Goal: Task Accomplishment & Management: Manage account settings

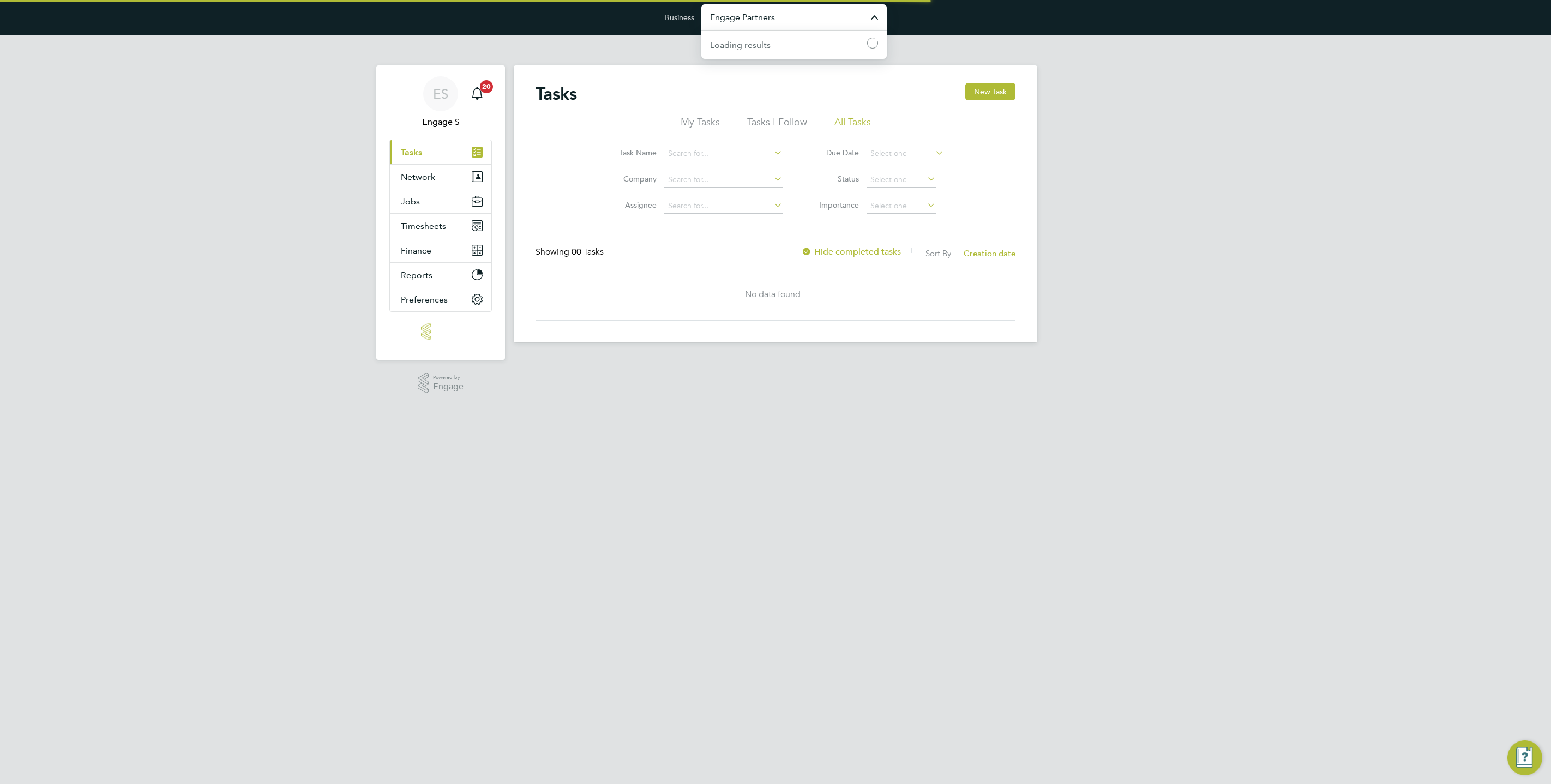
click at [786, 25] on input "Engage Partners" at bounding box center [794, 17] width 186 height 26
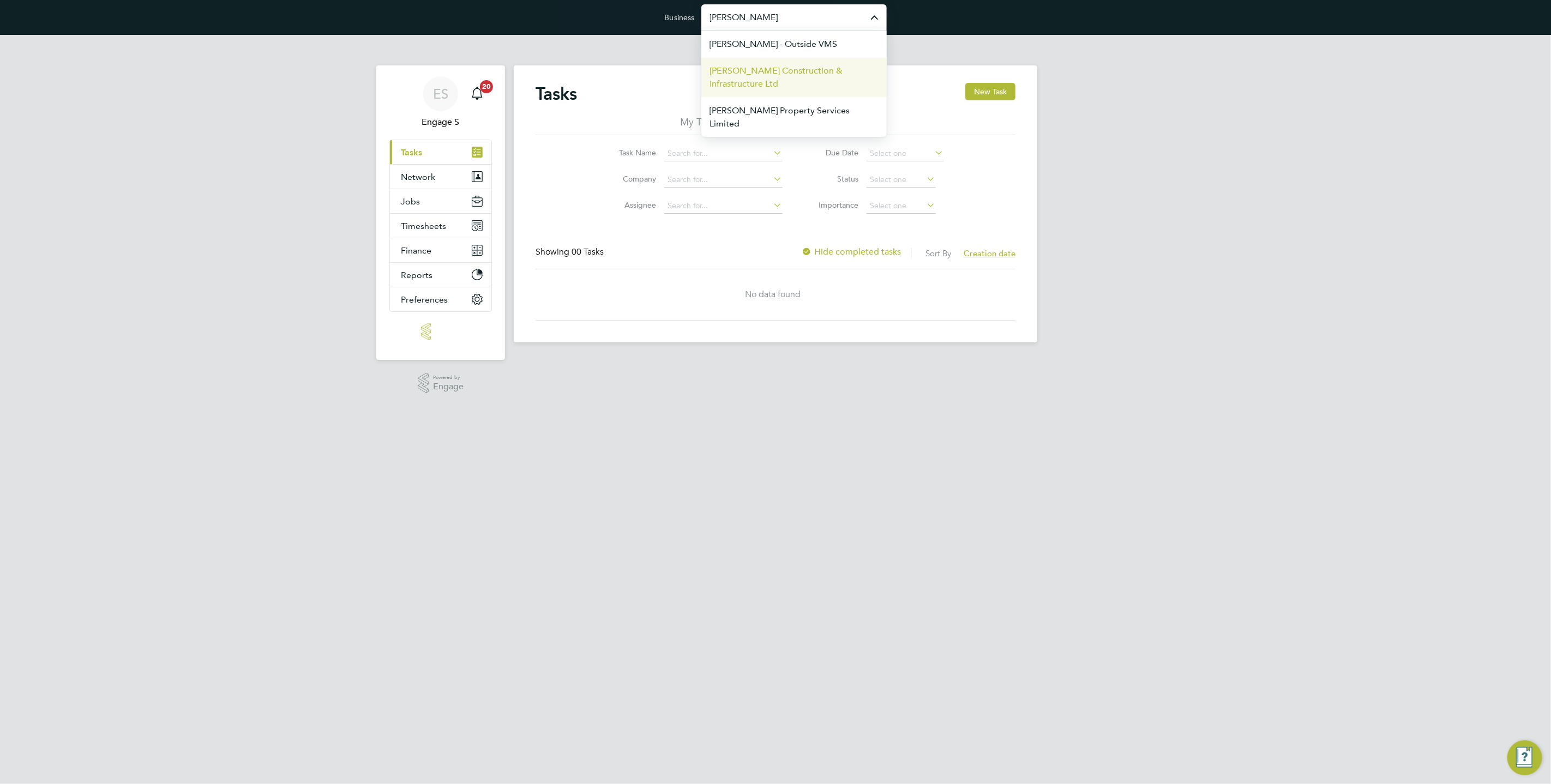
click at [753, 75] on span "[PERSON_NAME] Construction & Infrastructure Ltd" at bounding box center [793, 77] width 168 height 26
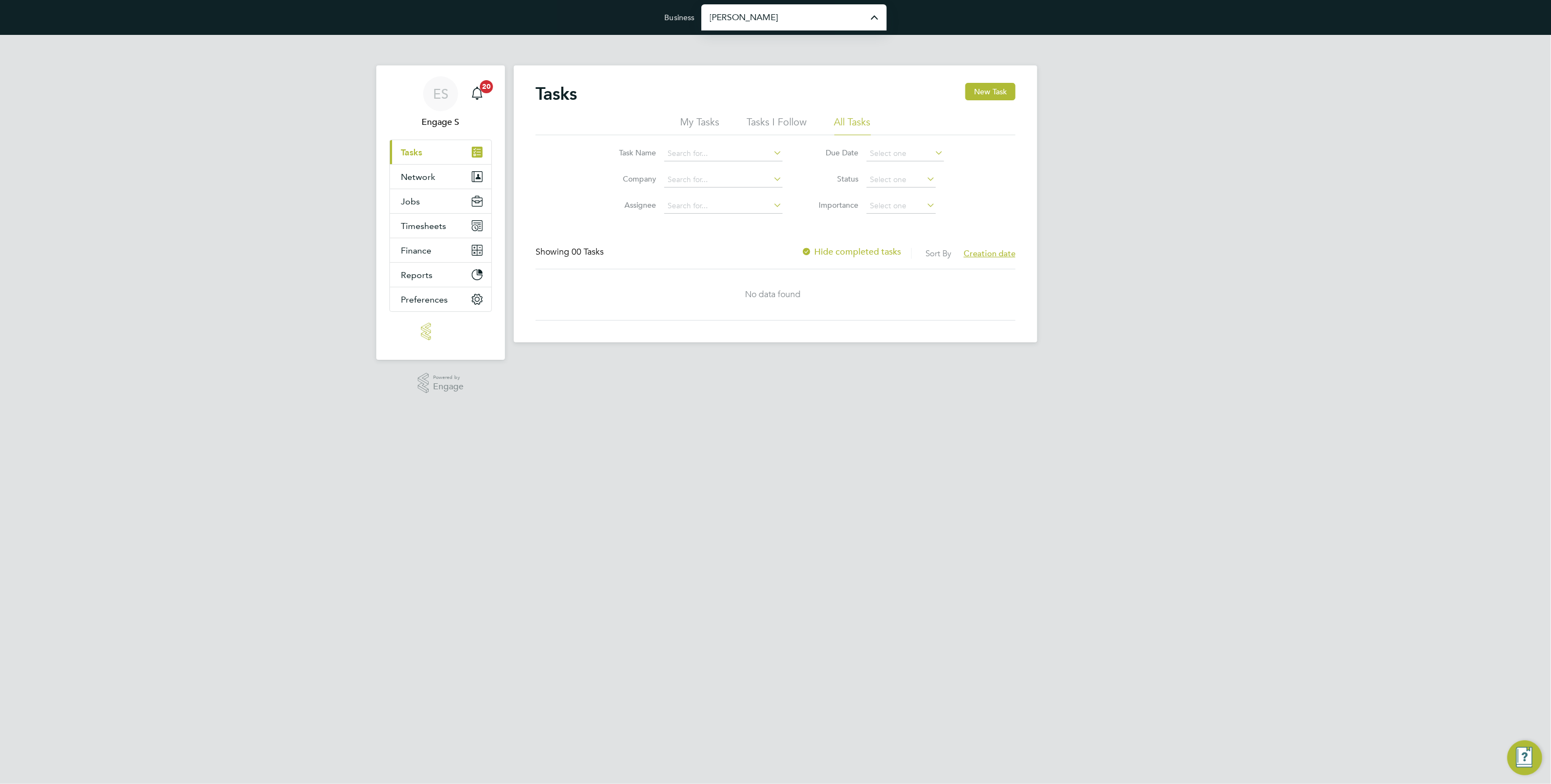
type input "[PERSON_NAME] Construction & Infrastructure Ltd"
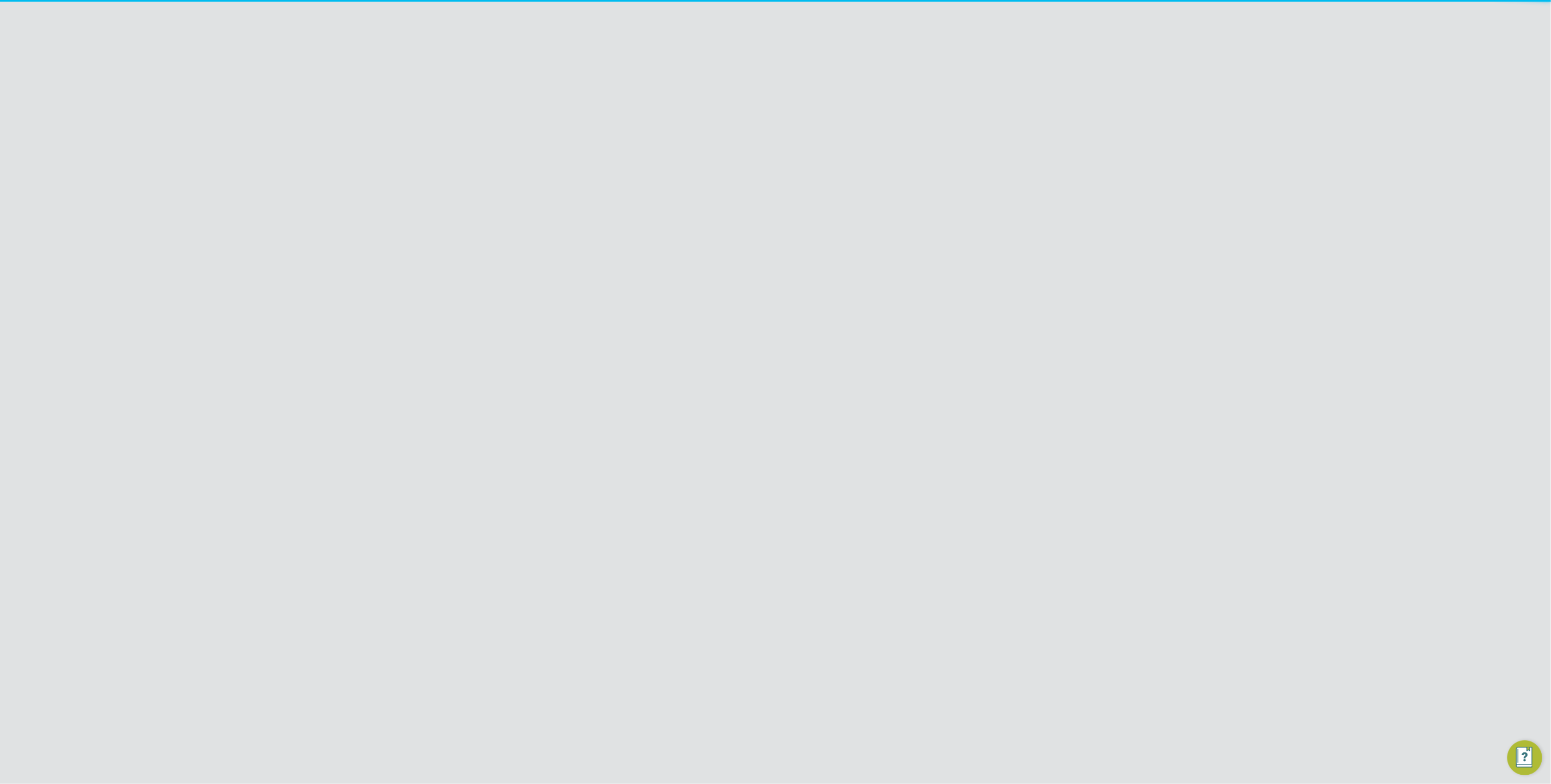
click at [437, 403] on button "Preferences" at bounding box center [440, 397] width 101 height 24
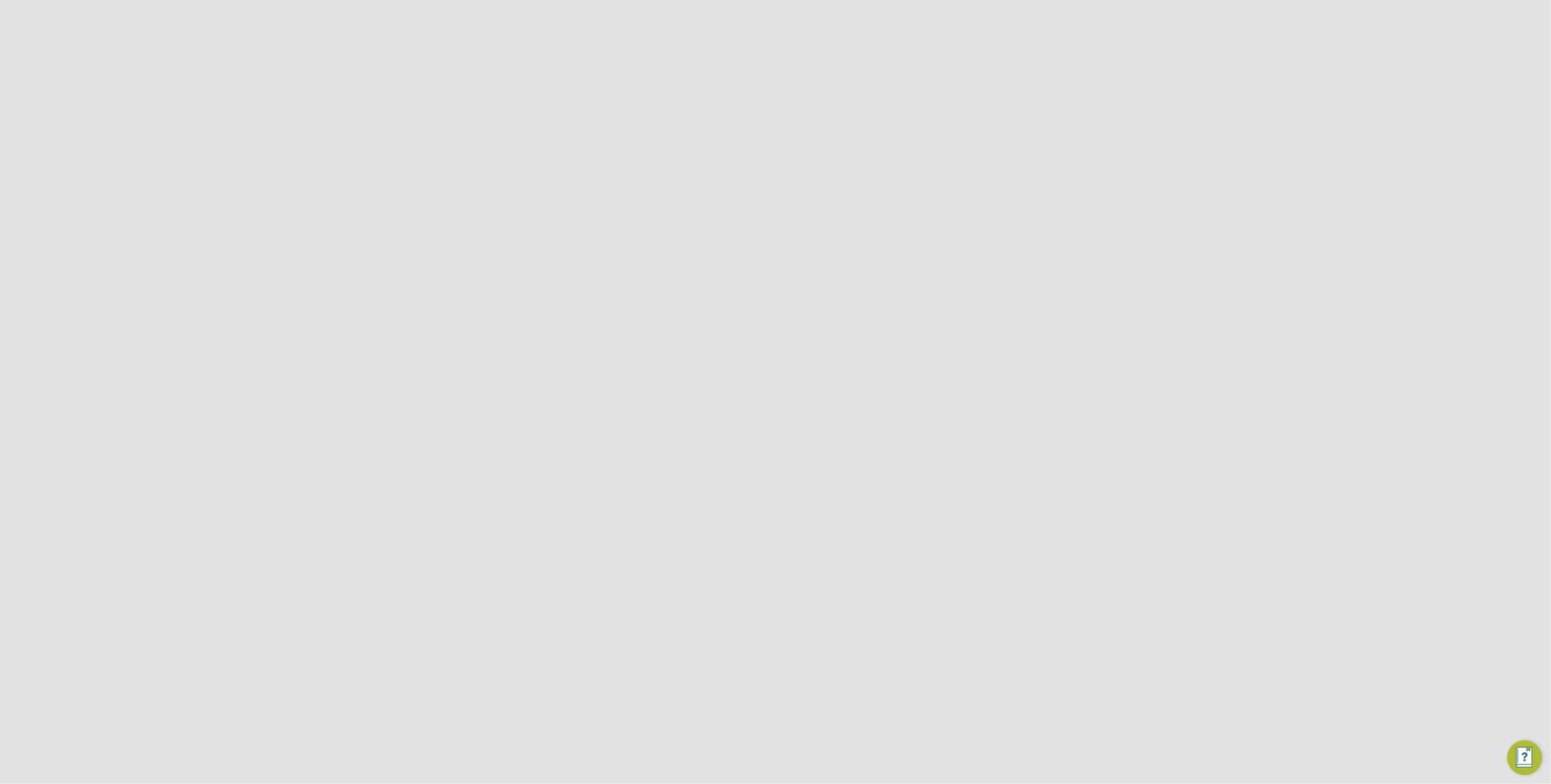
click at [423, 467] on link "VMS Configurations" at bounding box center [440, 469] width 80 height 10
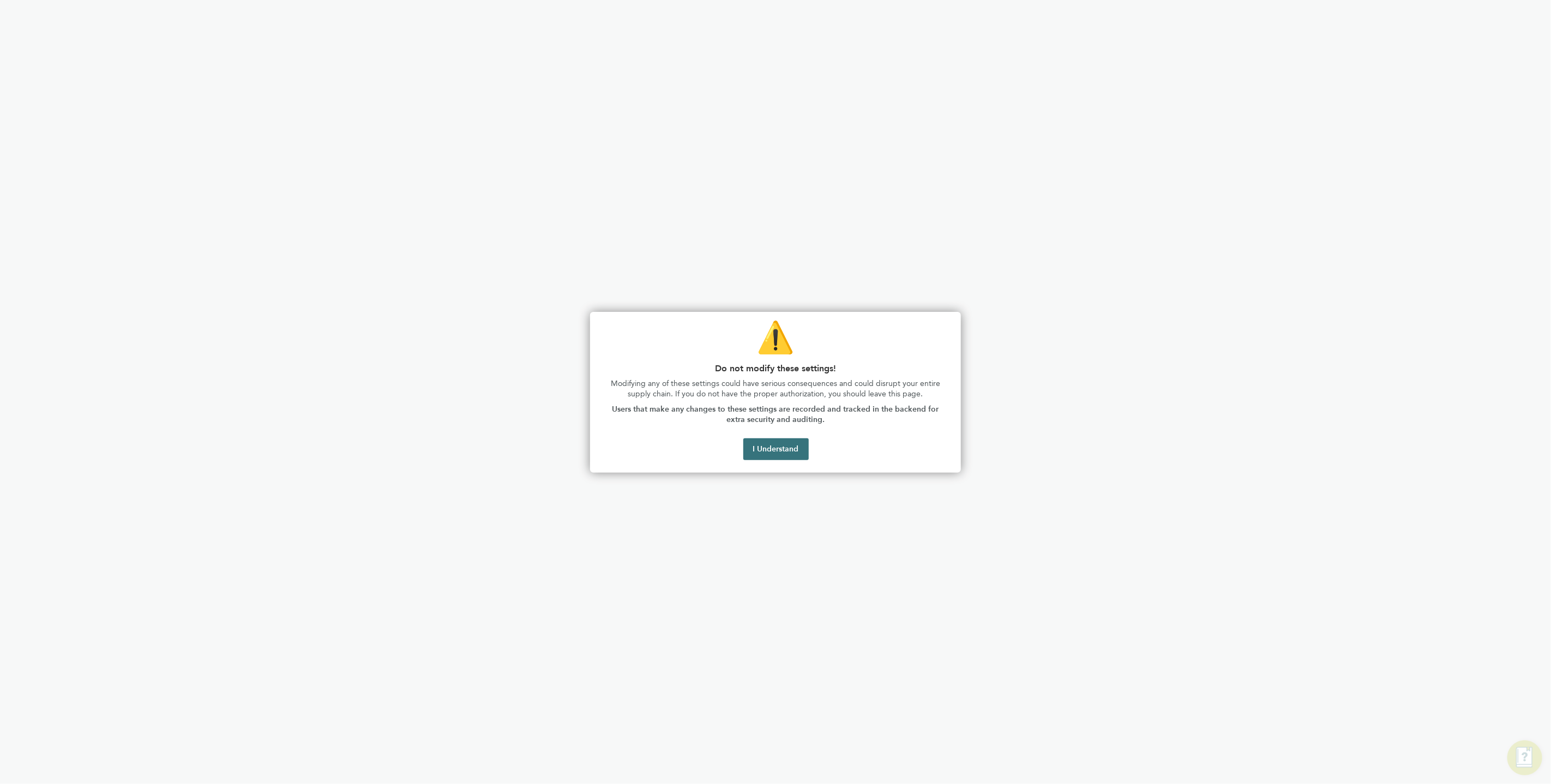
click at [776, 452] on button "I Understand" at bounding box center [776, 450] width 66 height 22
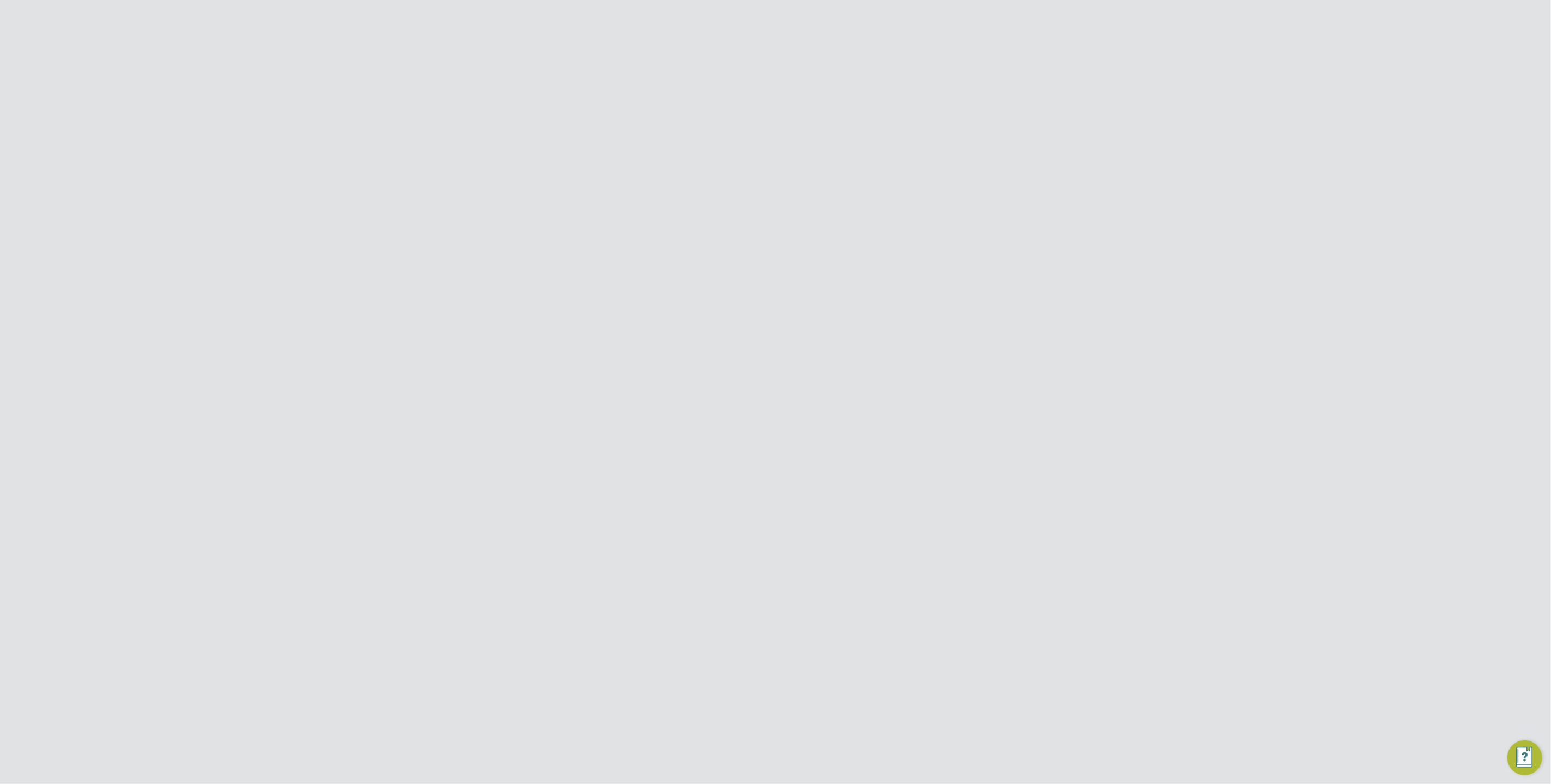
click at [965, 167] on div "14" at bounding box center [868, 169] width 238 height 20
click at [996, 470] on icon at bounding box center [991, 476] width 11 height 13
click at [960, 446] on li "Edit Vendor" at bounding box center [963, 454] width 70 height 15
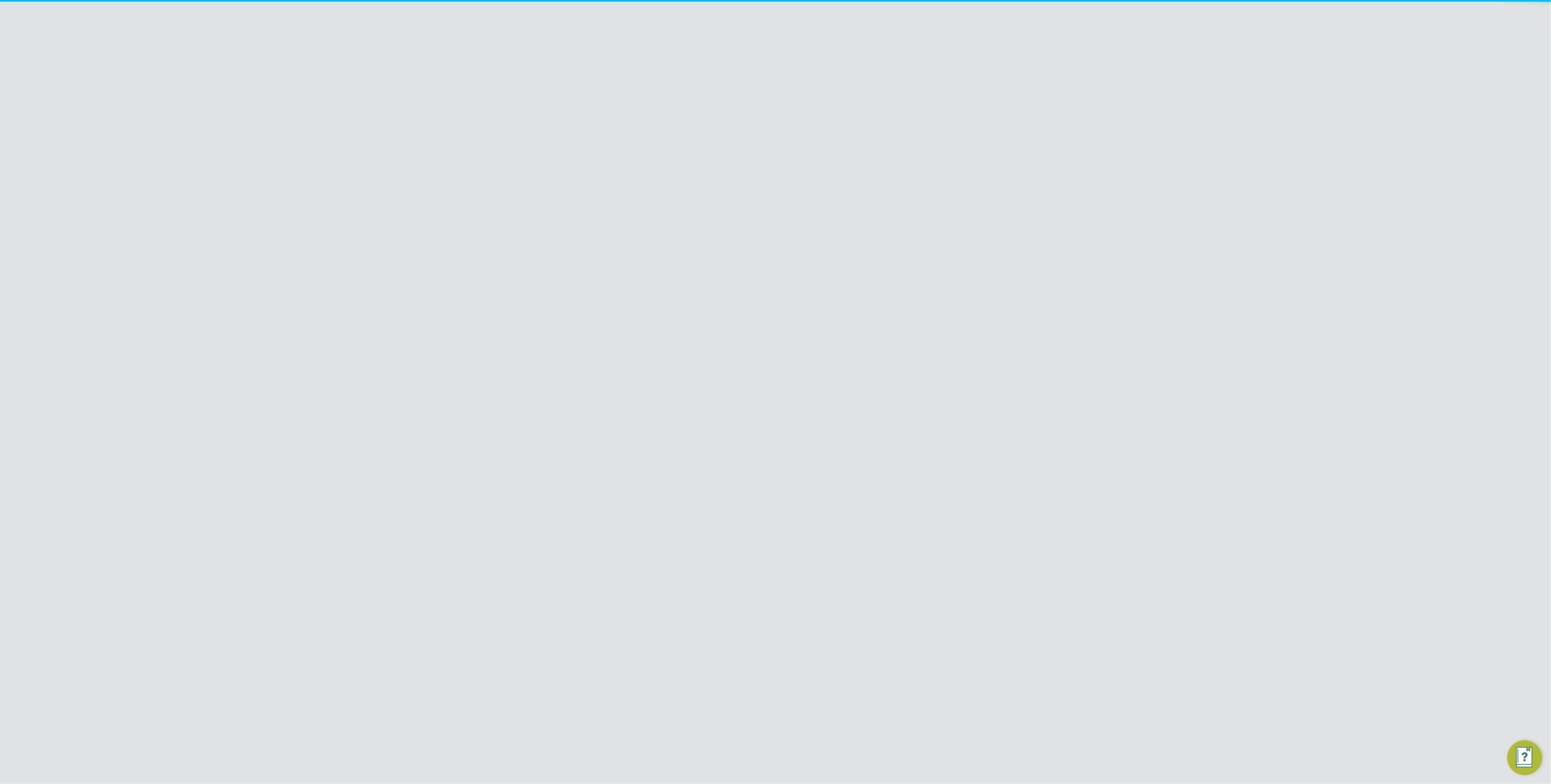
scroll to position [0, 15]
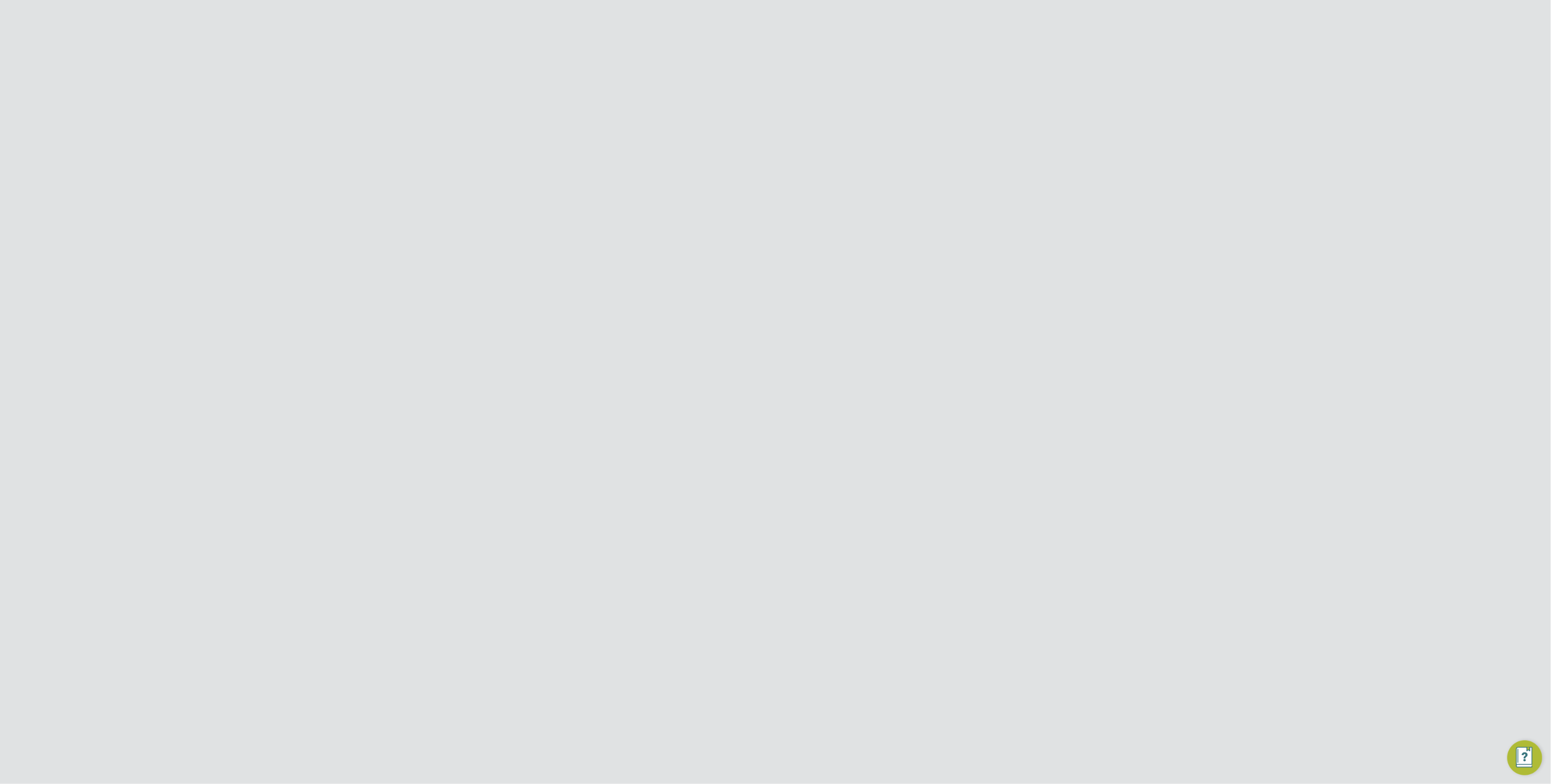
click at [738, 191] on label "Creating Sites" at bounding box center [816, 193] width 183 height 13
click at [752, 389] on button "Update" at bounding box center [754, 388] width 43 height 18
click at [819, 11] on input "[PERSON_NAME] Construction & Infrastructure Ltd" at bounding box center [794, 17] width 186 height 26
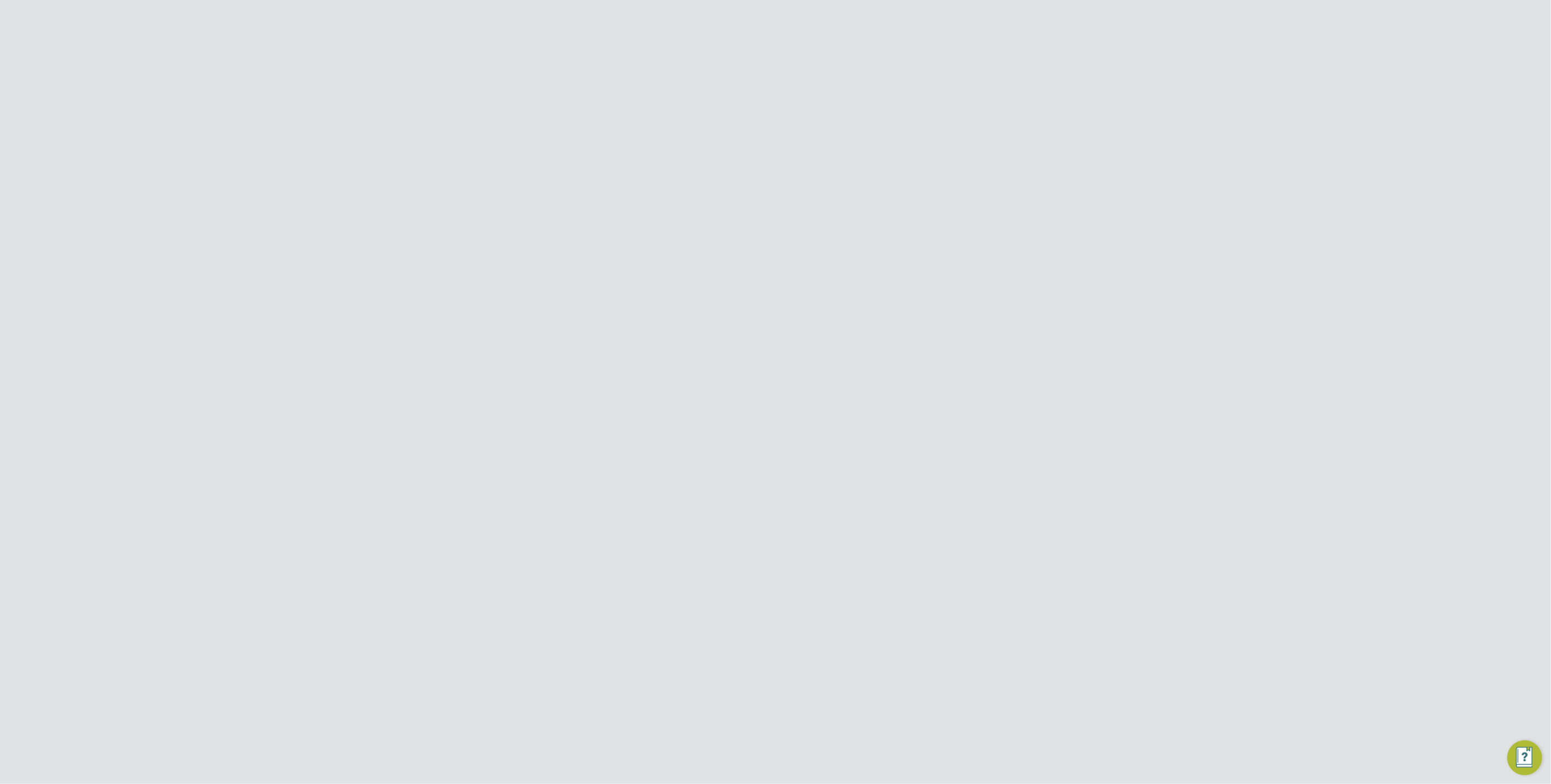
click at [819, 11] on input "[PERSON_NAME] Construction & Infrastructure Ltd" at bounding box center [794, 17] width 186 height 26
click at [800, 72] on span "Randstad Solutions Limited" at bounding box center [764, 70] width 108 height 13
type input "Randstad Solutions Limited"
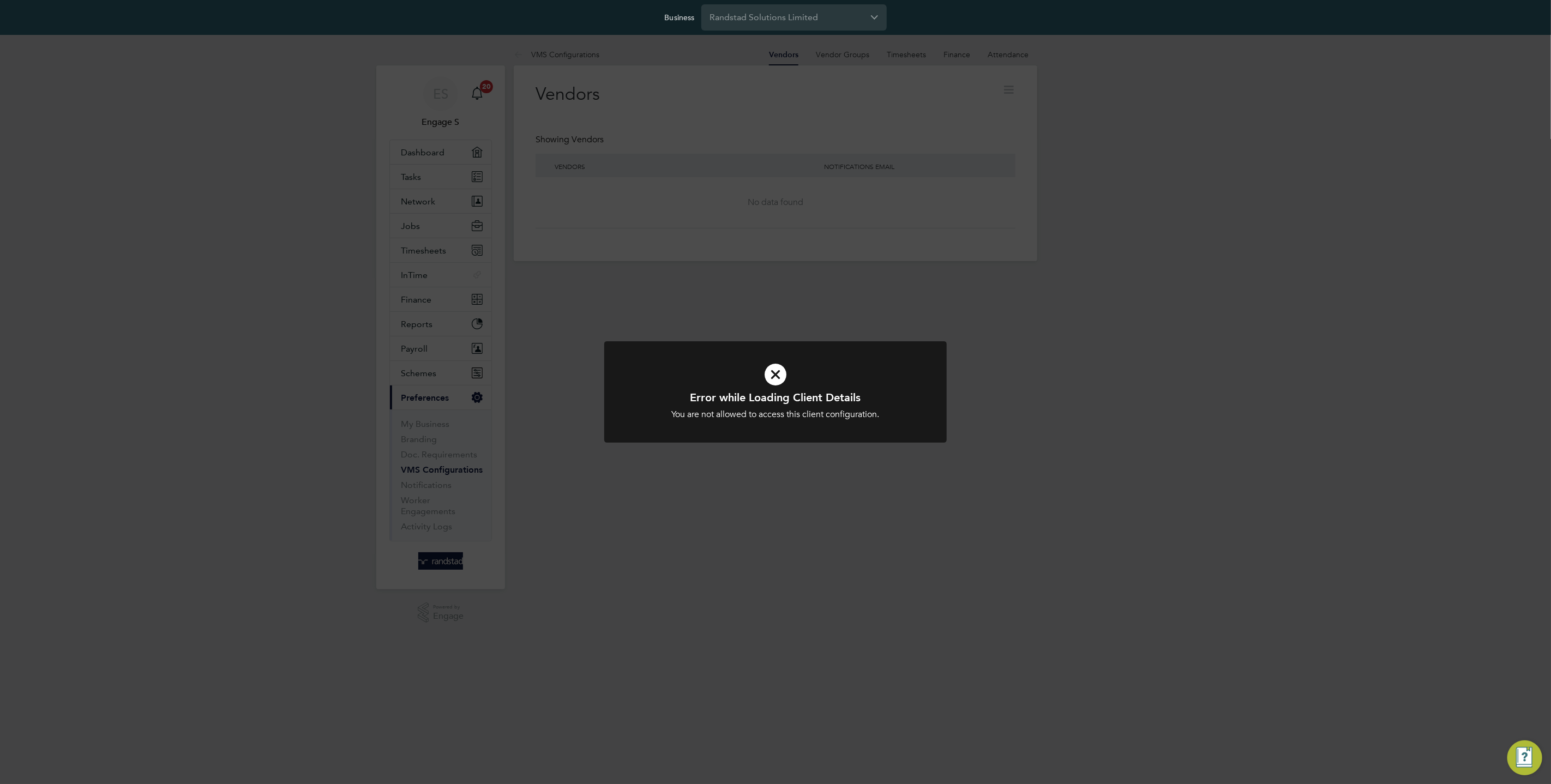
click at [472, 343] on div "Error while Loading Client Details You are not allowed to access this client co…" at bounding box center [776, 392] width 1551 height 784
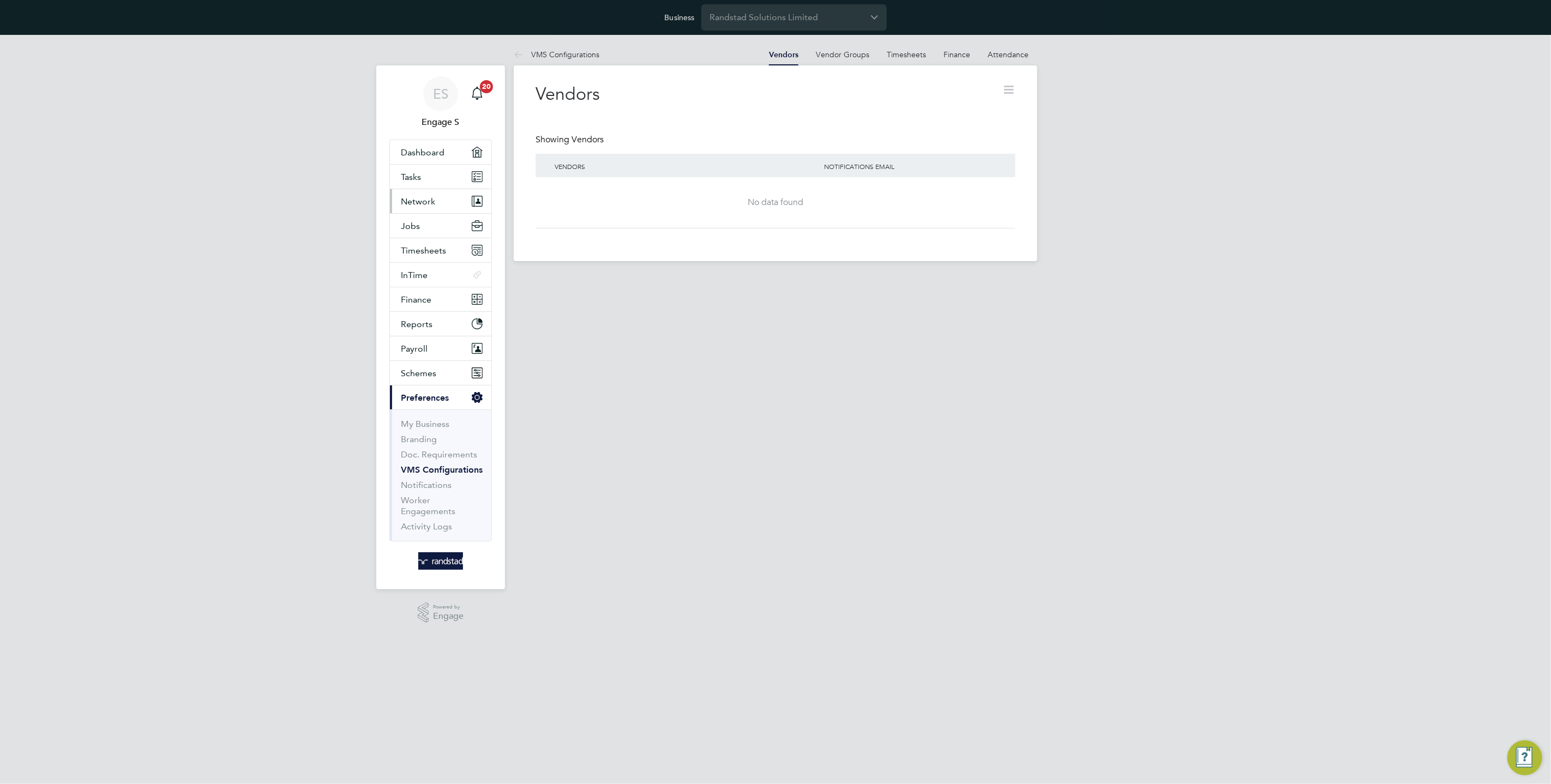
click at [416, 200] on span "Network" at bounding box center [418, 201] width 34 height 10
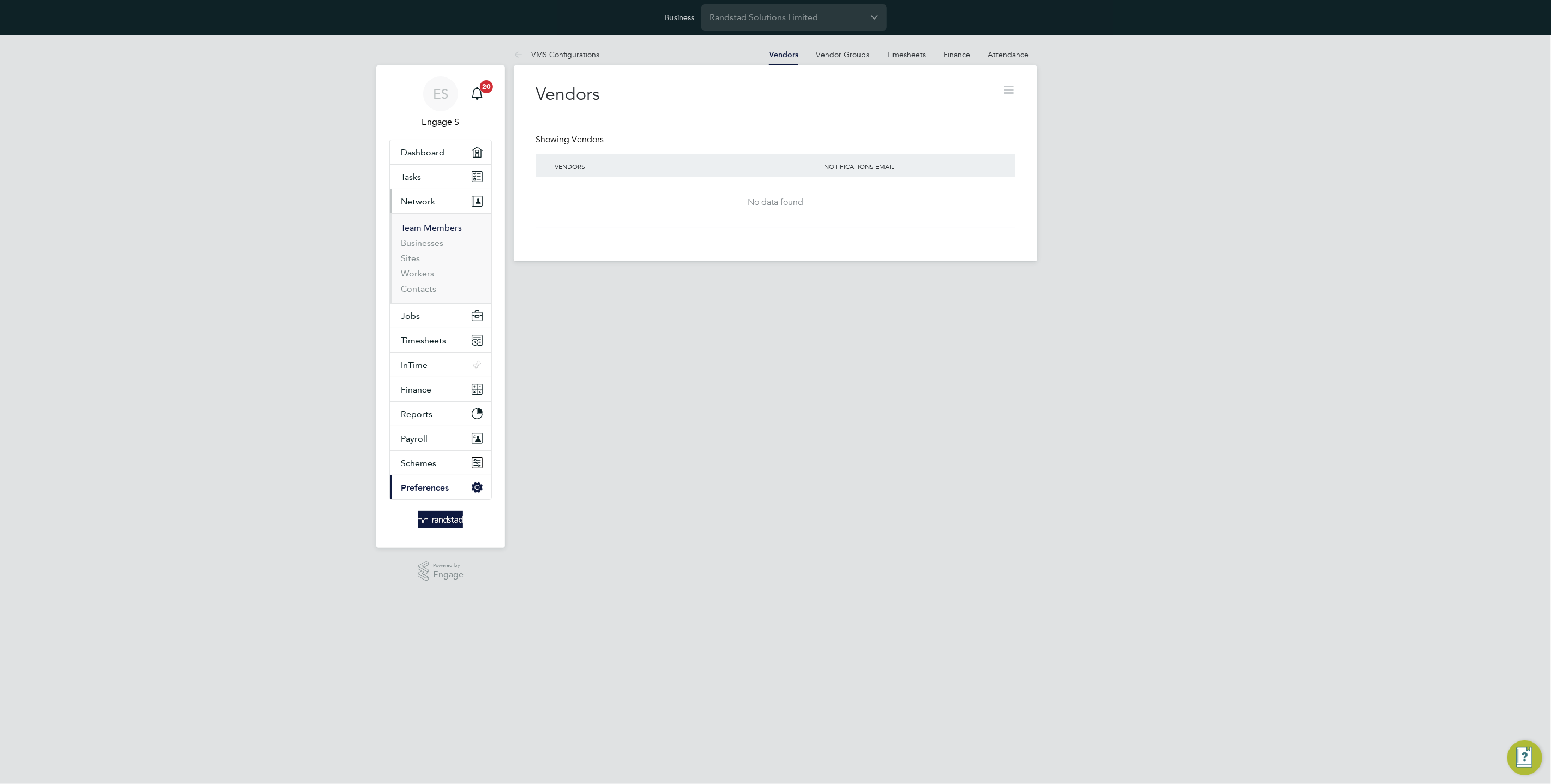
click at [446, 231] on link "Team Members" at bounding box center [431, 227] width 61 height 10
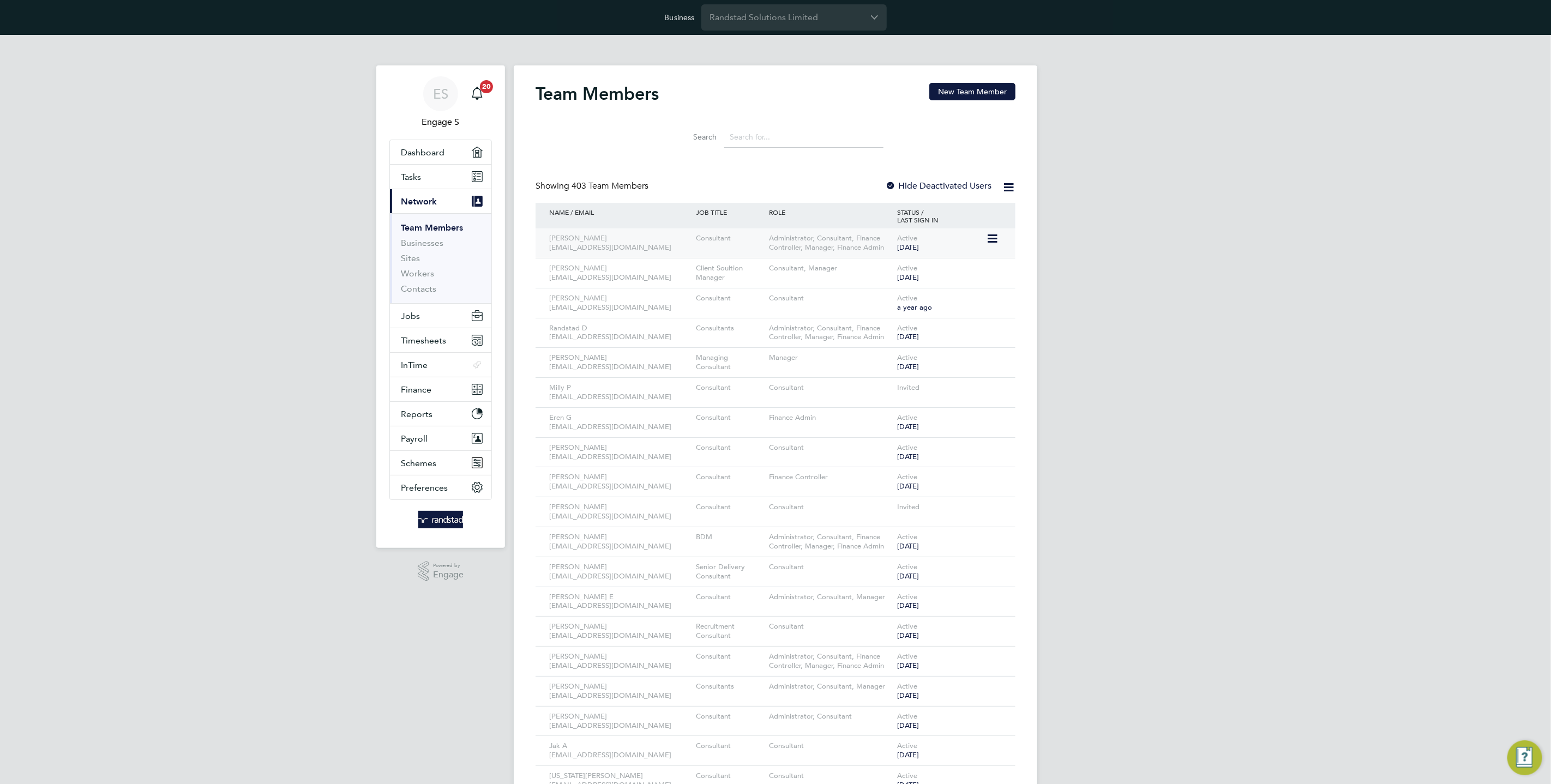
click at [991, 240] on icon at bounding box center [991, 238] width 11 height 13
click at [904, 377] on li "Impersonate" at bounding box center [932, 378] width 132 height 15
click at [798, 12] on input "Randstad Solutions Limited" at bounding box center [794, 17] width 186 height 26
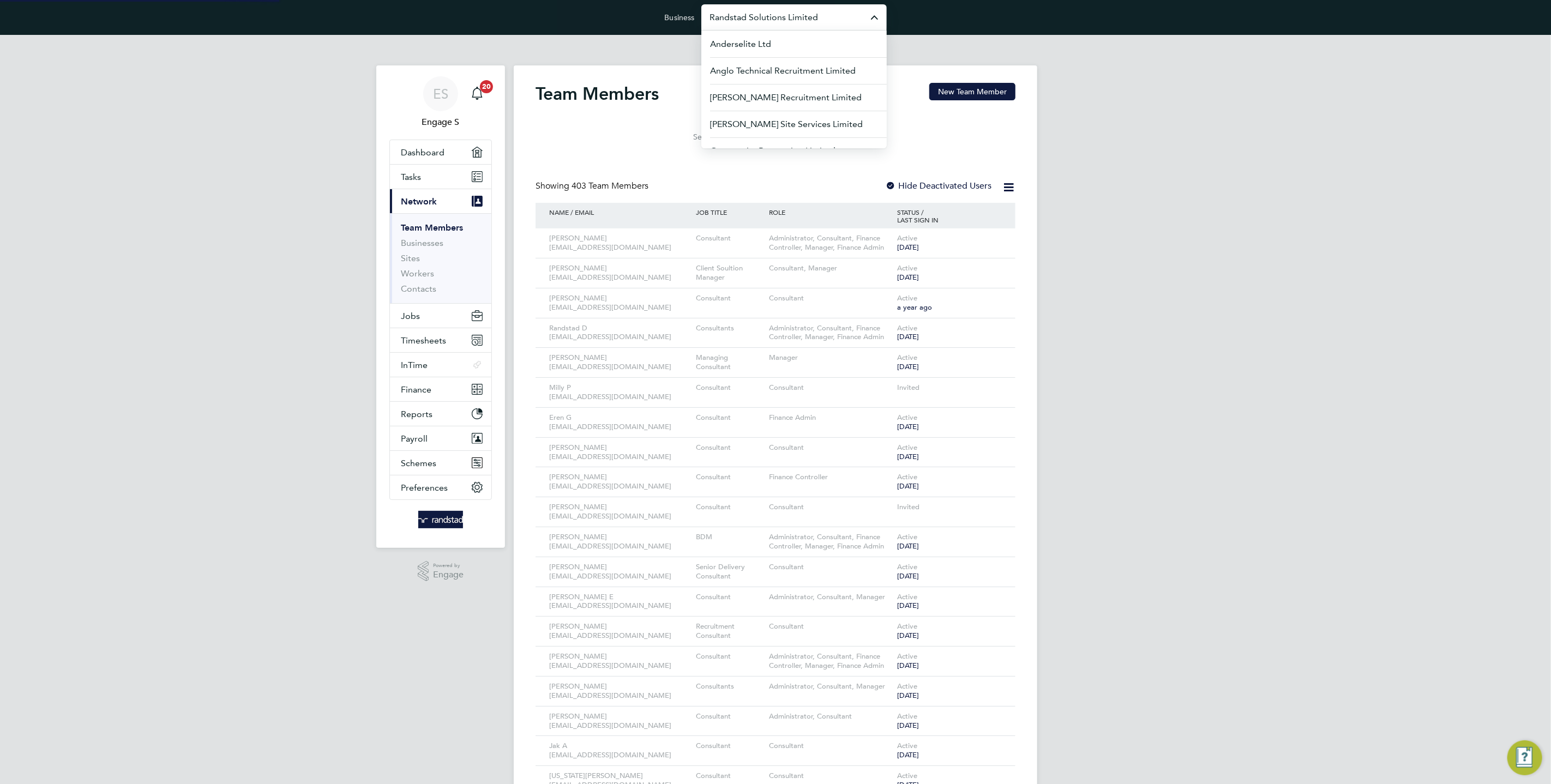
click at [798, 12] on input "Randstad Solutions Limited" at bounding box center [794, 17] width 186 height 26
click at [797, 98] on span "[PERSON_NAME] Construction & Infrastructure Ltd" at bounding box center [793, 104] width 168 height 26
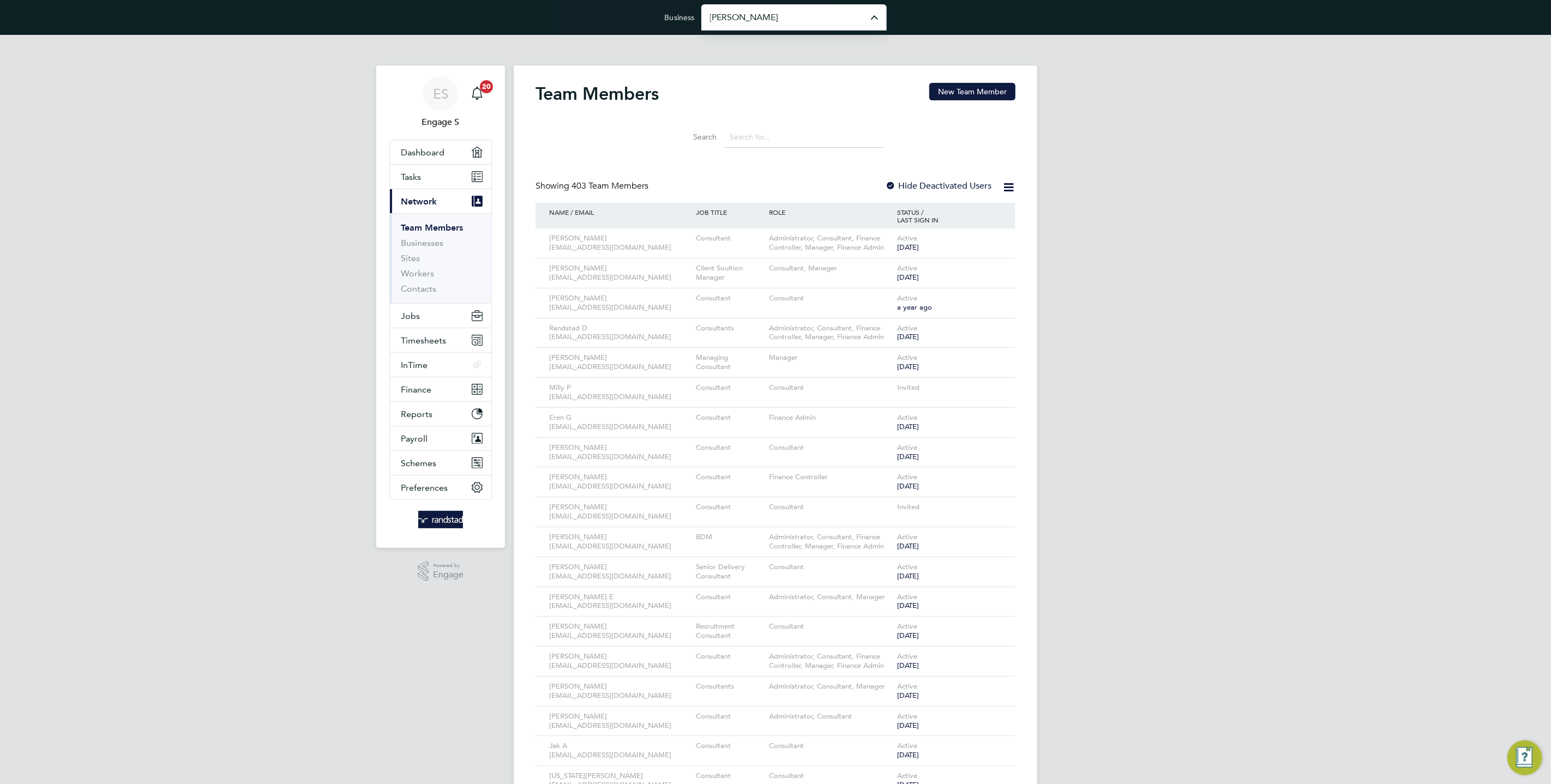
type input "[PERSON_NAME] Construction & Infrastructure Ltd"
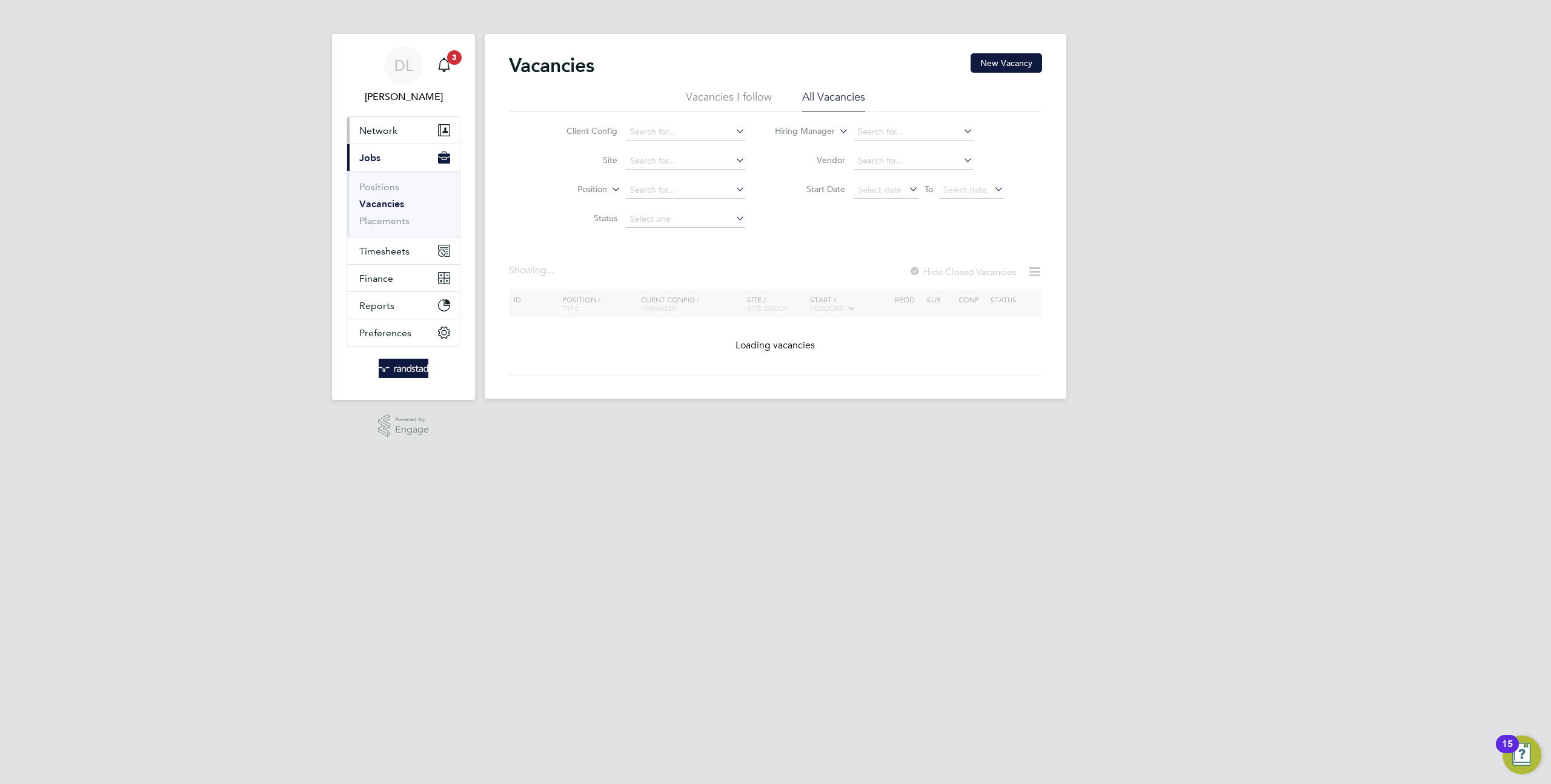
click at [381, 120] on button "Network" at bounding box center [403, 130] width 113 height 27
click at [375, 196] on link "Sites" at bounding box center [370, 193] width 21 height 11
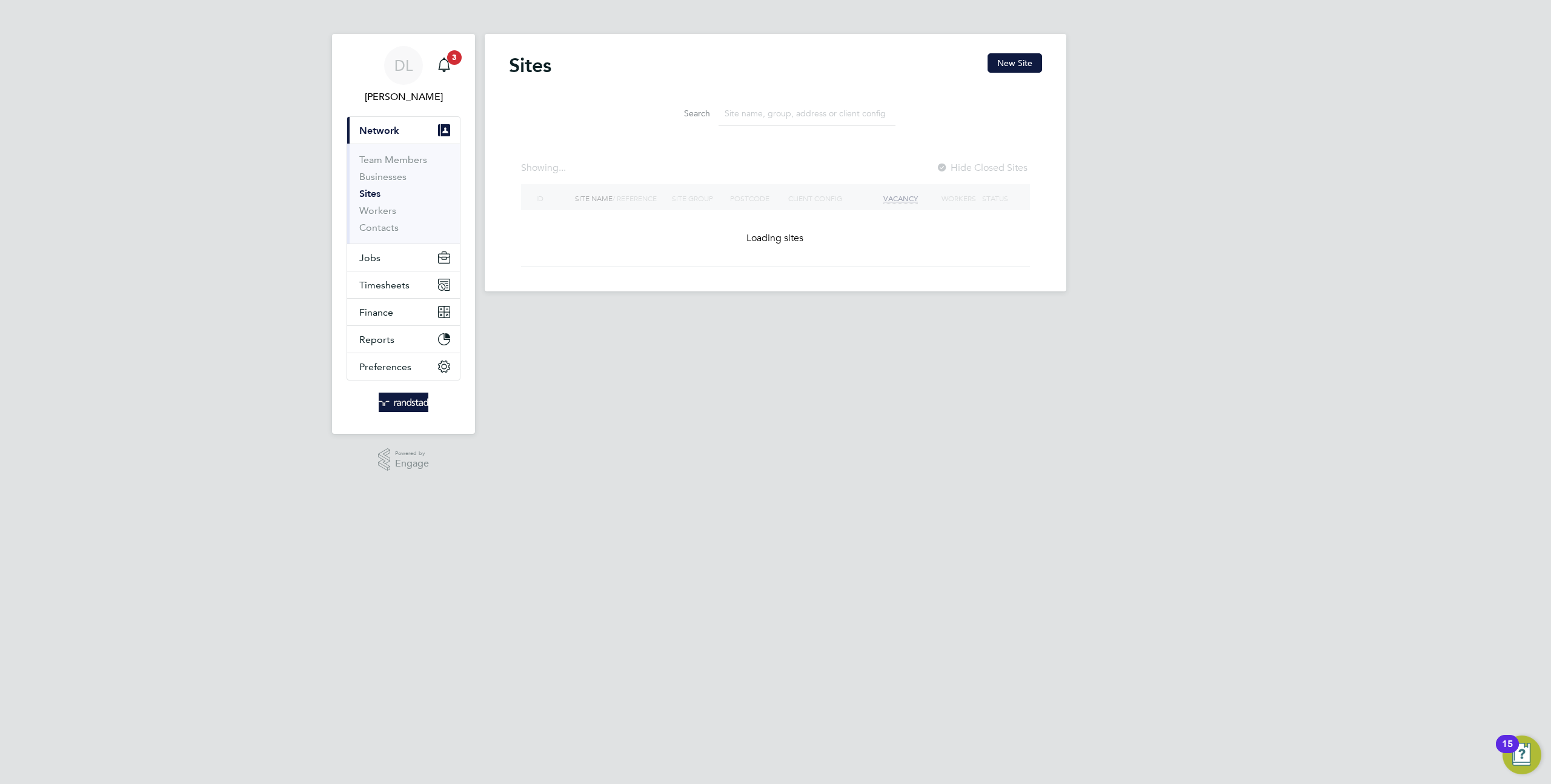
click at [792, 112] on input at bounding box center [807, 113] width 177 height 23
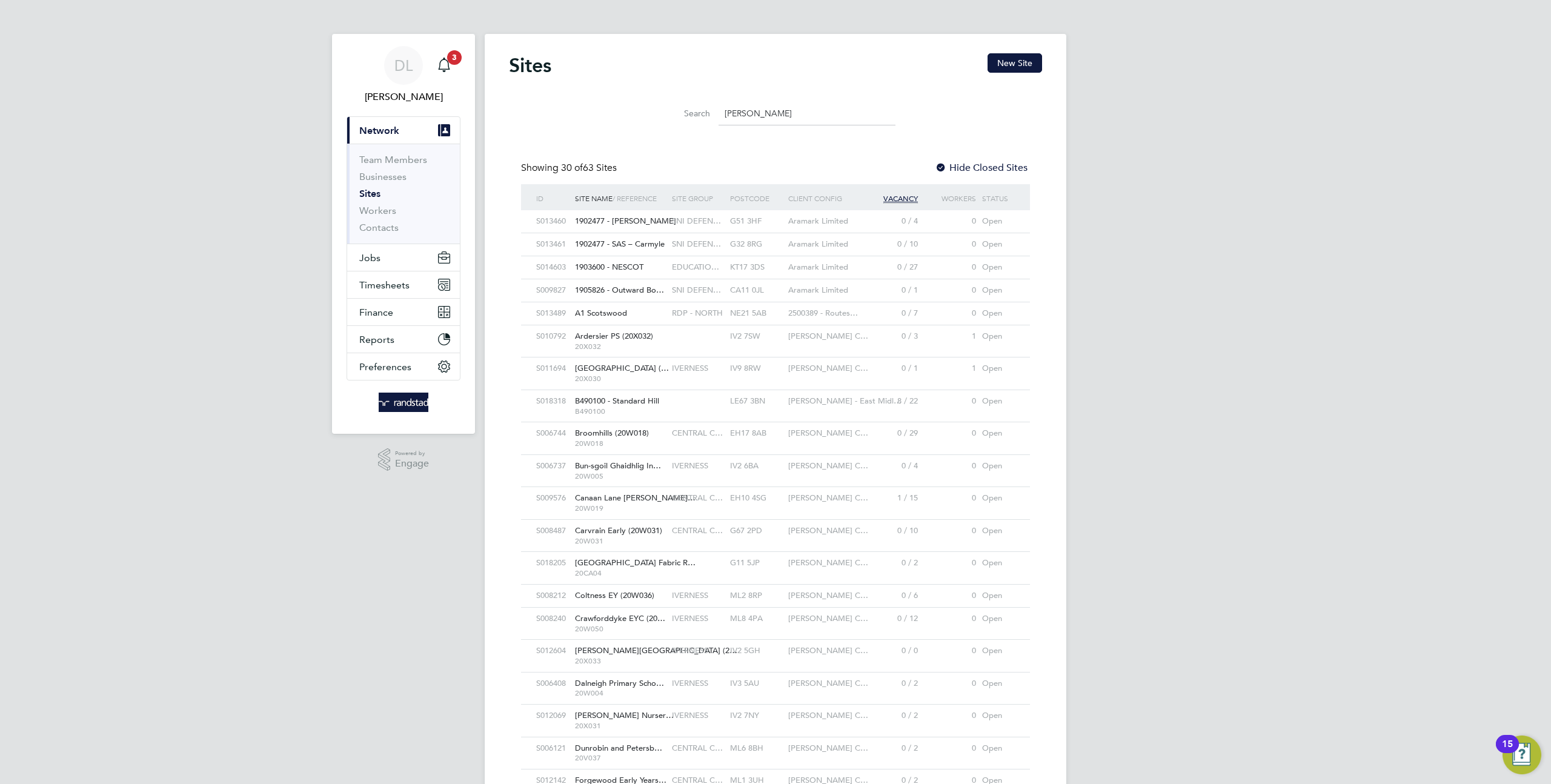
click at [760, 107] on input "scot" at bounding box center [807, 113] width 177 height 23
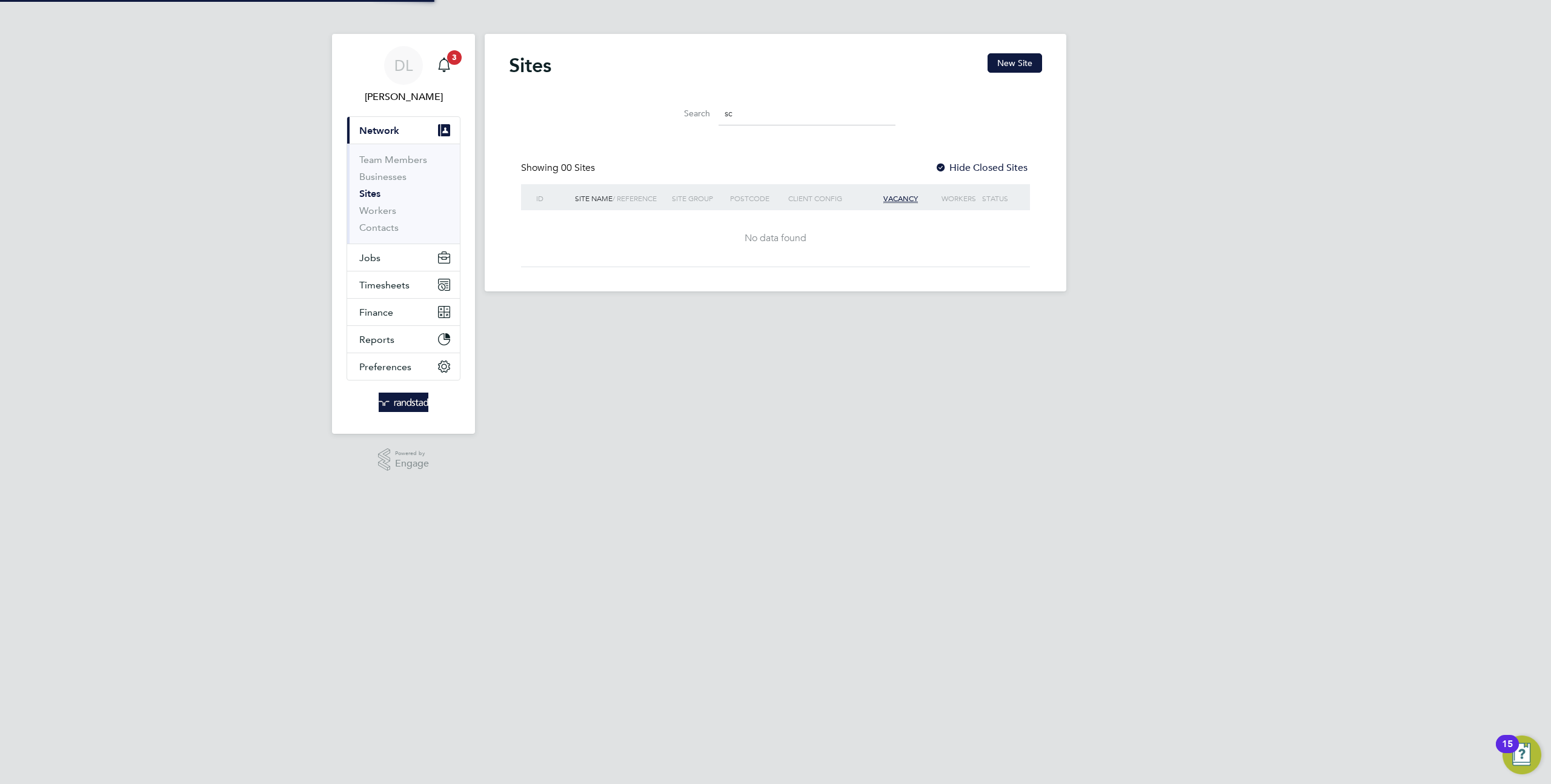
type input "s"
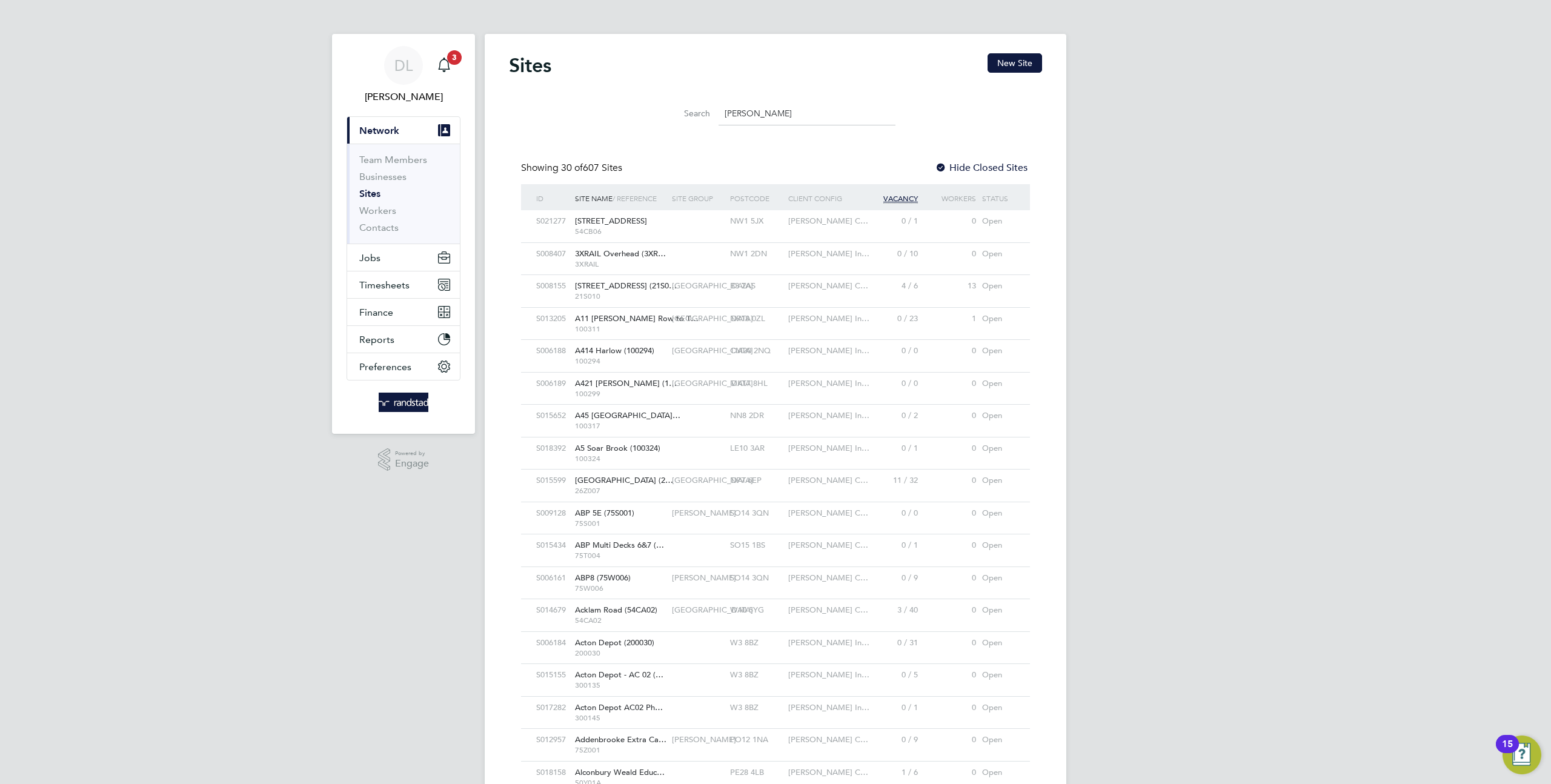
click at [785, 113] on input "morgan sindall" at bounding box center [807, 113] width 177 height 23
type input "scotla"
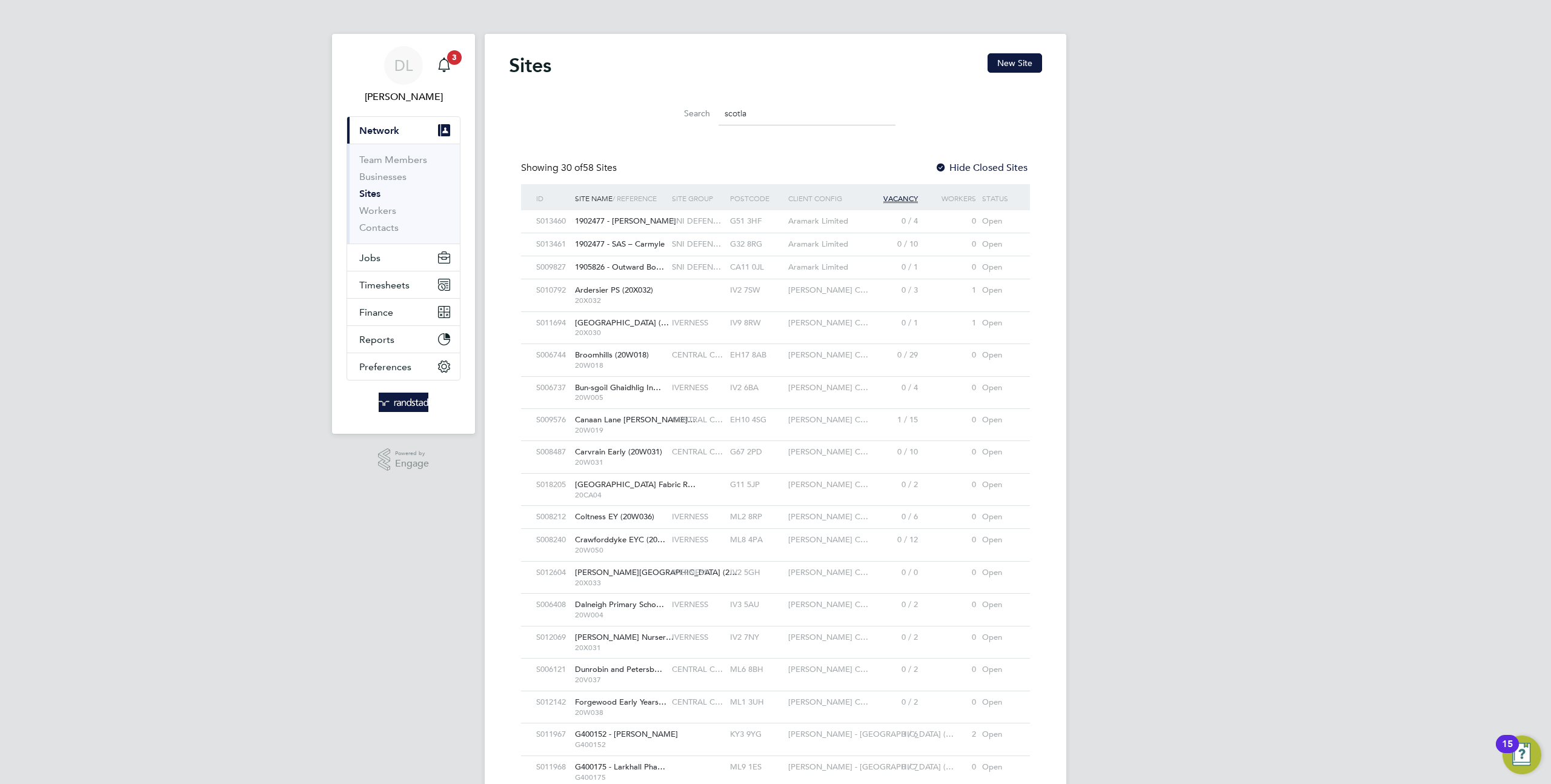
click at [787, 362] on div "Morgan Sindall C…" at bounding box center [824, 355] width 77 height 22
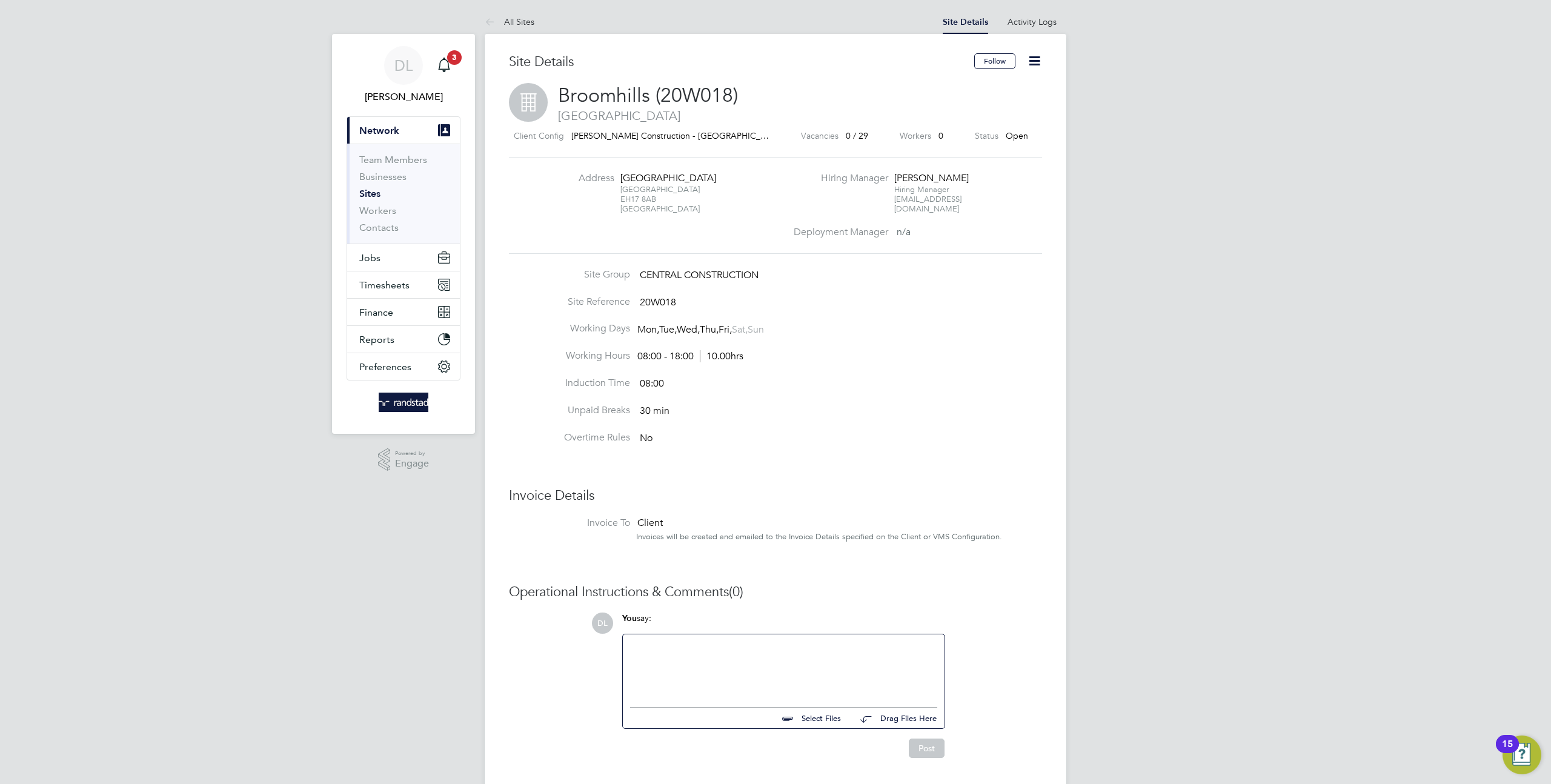
click at [1028, 64] on icon at bounding box center [1034, 61] width 15 height 15
click at [924, 106] on li "Edit Site" at bounding box center [975, 107] width 131 height 17
click at [1168, 203] on div "DL Daniela L Notifications 3 Applications: Current page: Network Team Members B…" at bounding box center [776, 409] width 1551 height 819
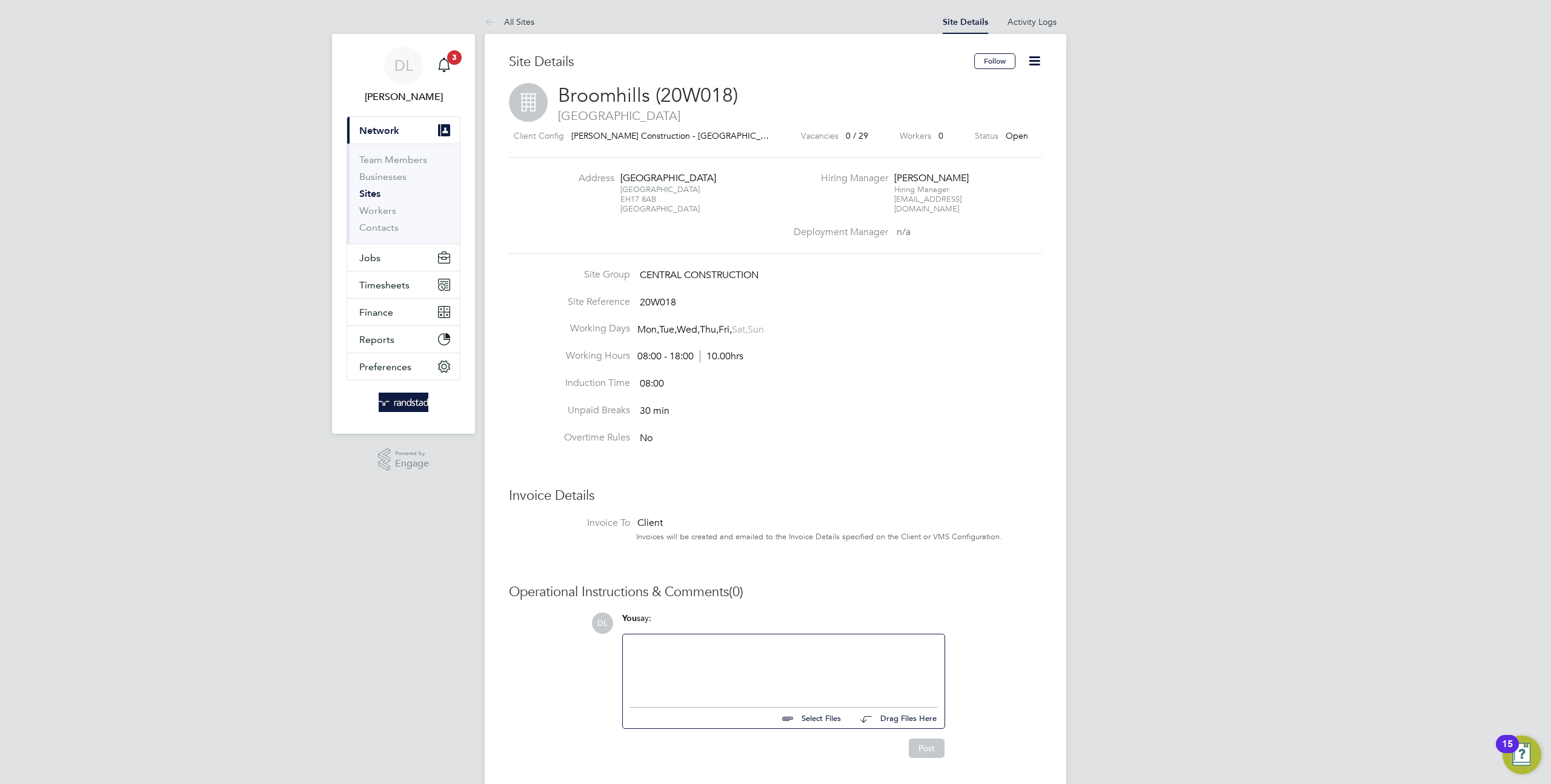
click at [698, 137] on span "Morgan Sindall Construction - Scotland" at bounding box center [677, 135] width 214 height 11
copy div "Morgan Sindall Construction - Scotland"
click at [644, 134] on span "Morgan Sindall Construction - Scotland" at bounding box center [677, 135] width 214 height 11
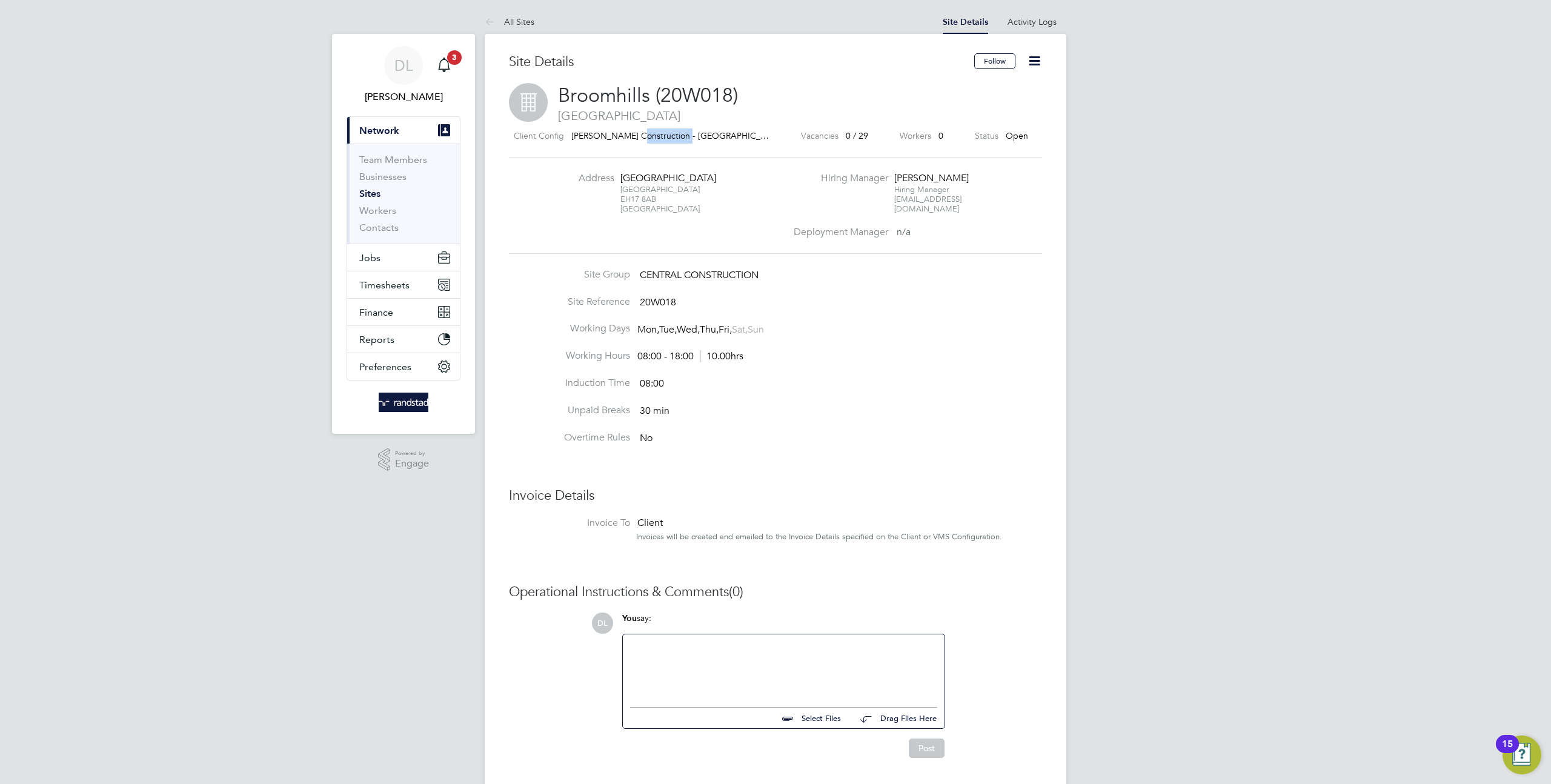
click at [644, 134] on span "Morgan Sindall Construction - Scotland" at bounding box center [677, 135] width 214 height 11
click at [493, 23] on icon at bounding box center [493, 23] width 15 height 15
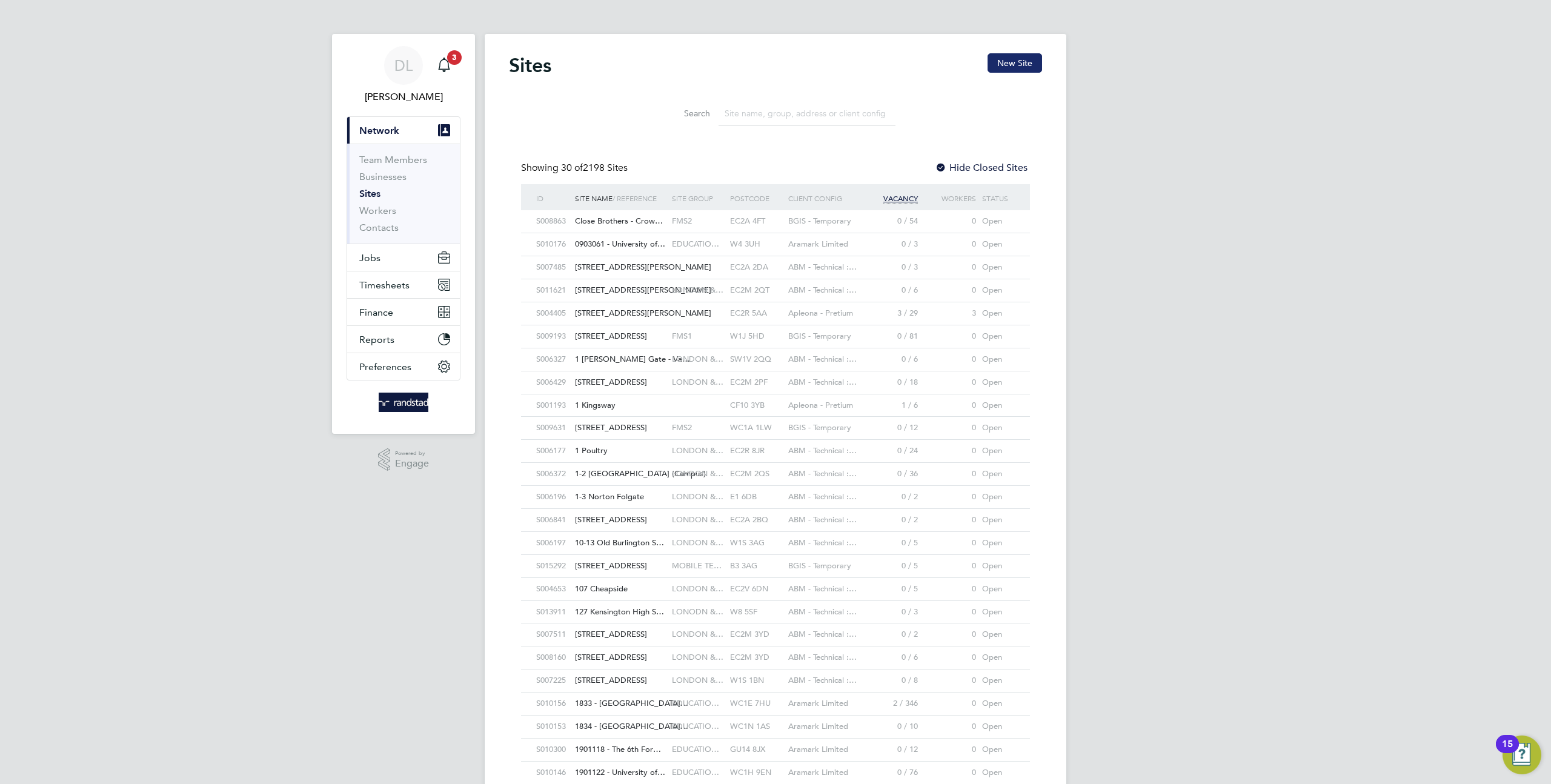
click at [1003, 68] on button "New Site" at bounding box center [1015, 63] width 54 height 20
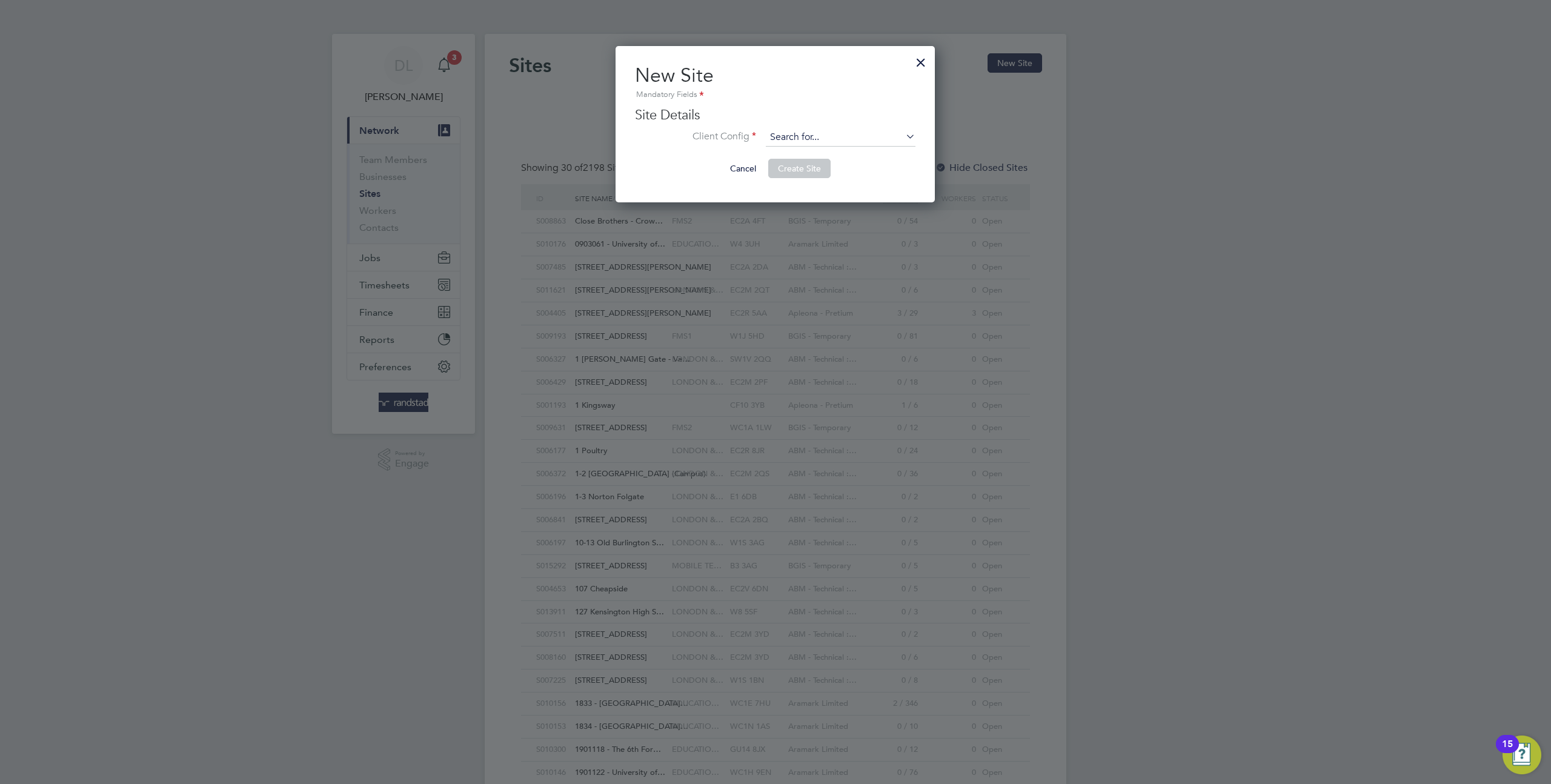
click at [828, 132] on input at bounding box center [841, 137] width 150 height 18
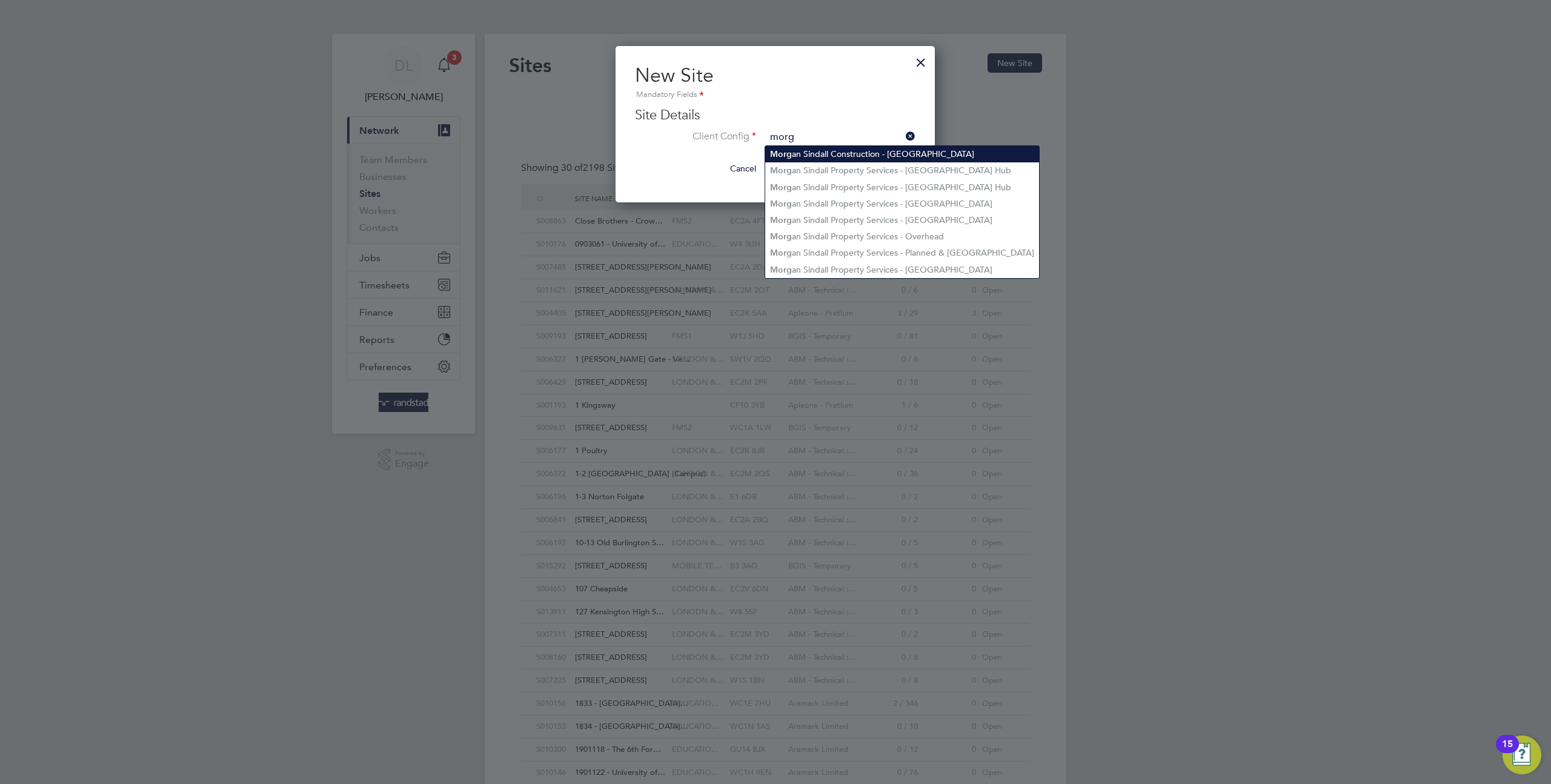
click at [858, 155] on li "Morg an Sindall Construction - Scotland" at bounding box center [902, 154] width 274 height 16
type input "[PERSON_NAME] Construction - [GEOGRAPHIC_DATA]"
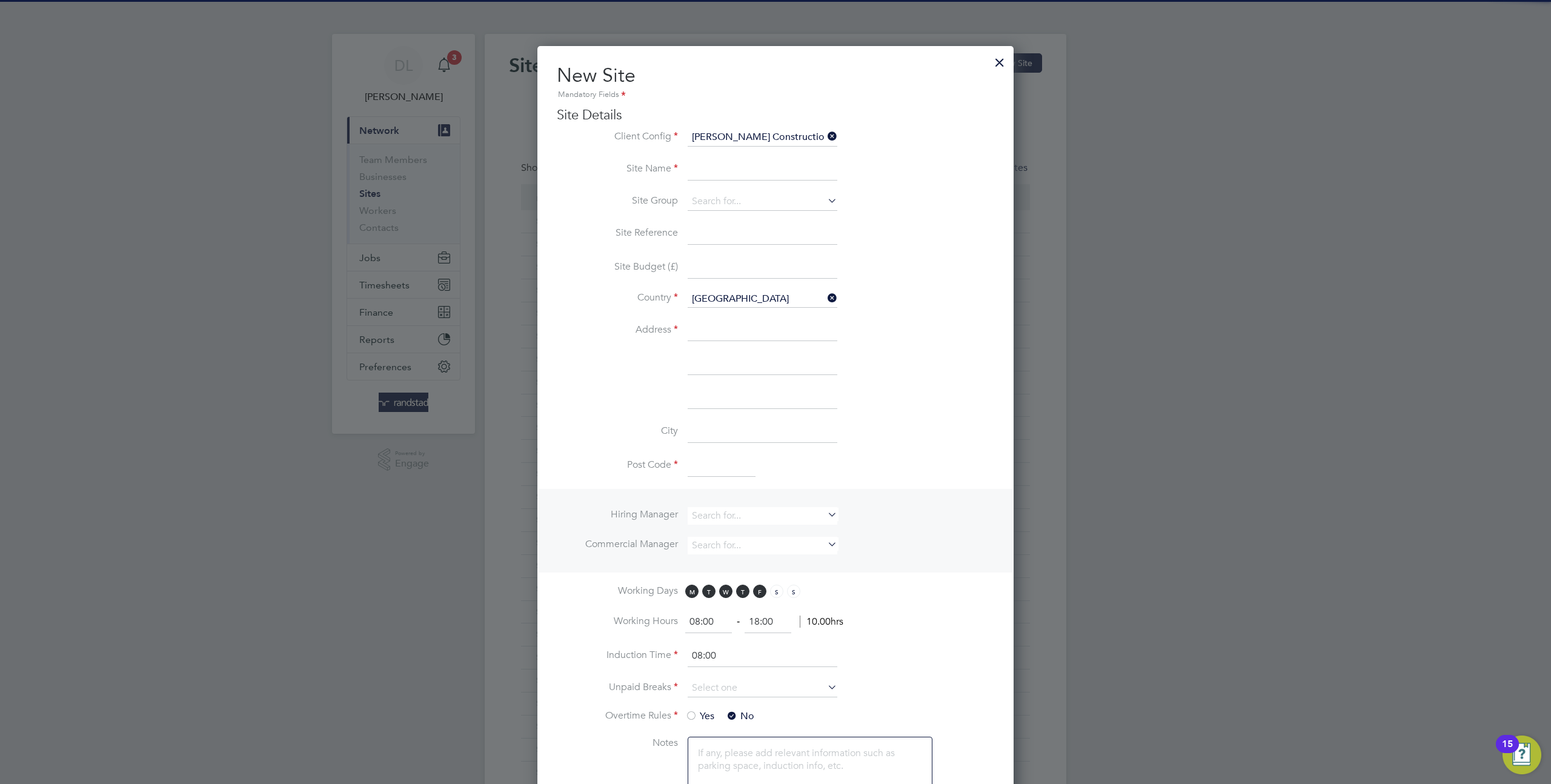
click at [760, 175] on input at bounding box center [763, 169] width 150 height 21
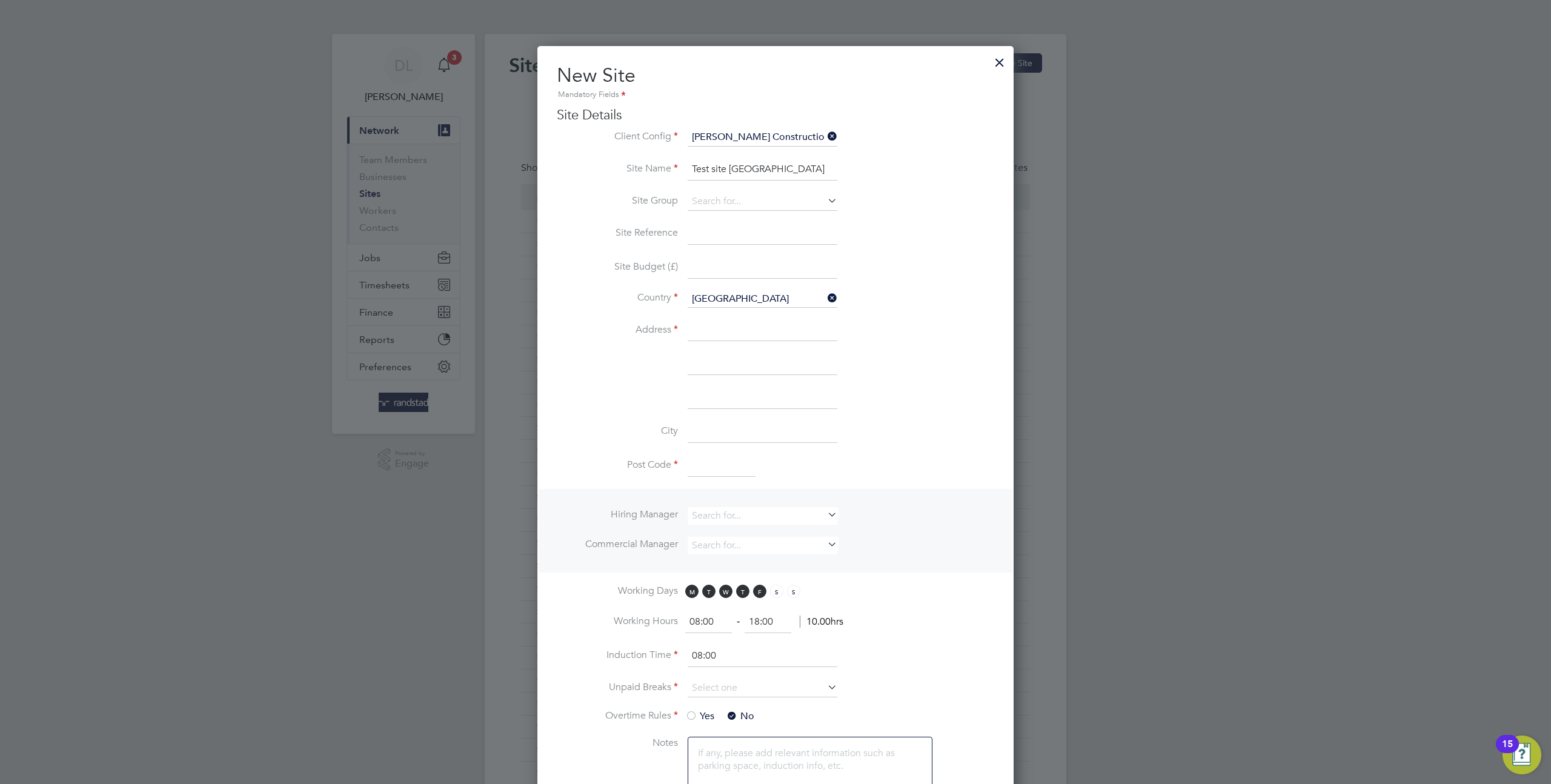
type input "Test site [GEOGRAPHIC_DATA]"
click at [705, 320] on input at bounding box center [763, 330] width 150 height 21
type input "eeeee"
click at [697, 461] on input at bounding box center [721, 465] width 68 height 21
type input "e5 76x"
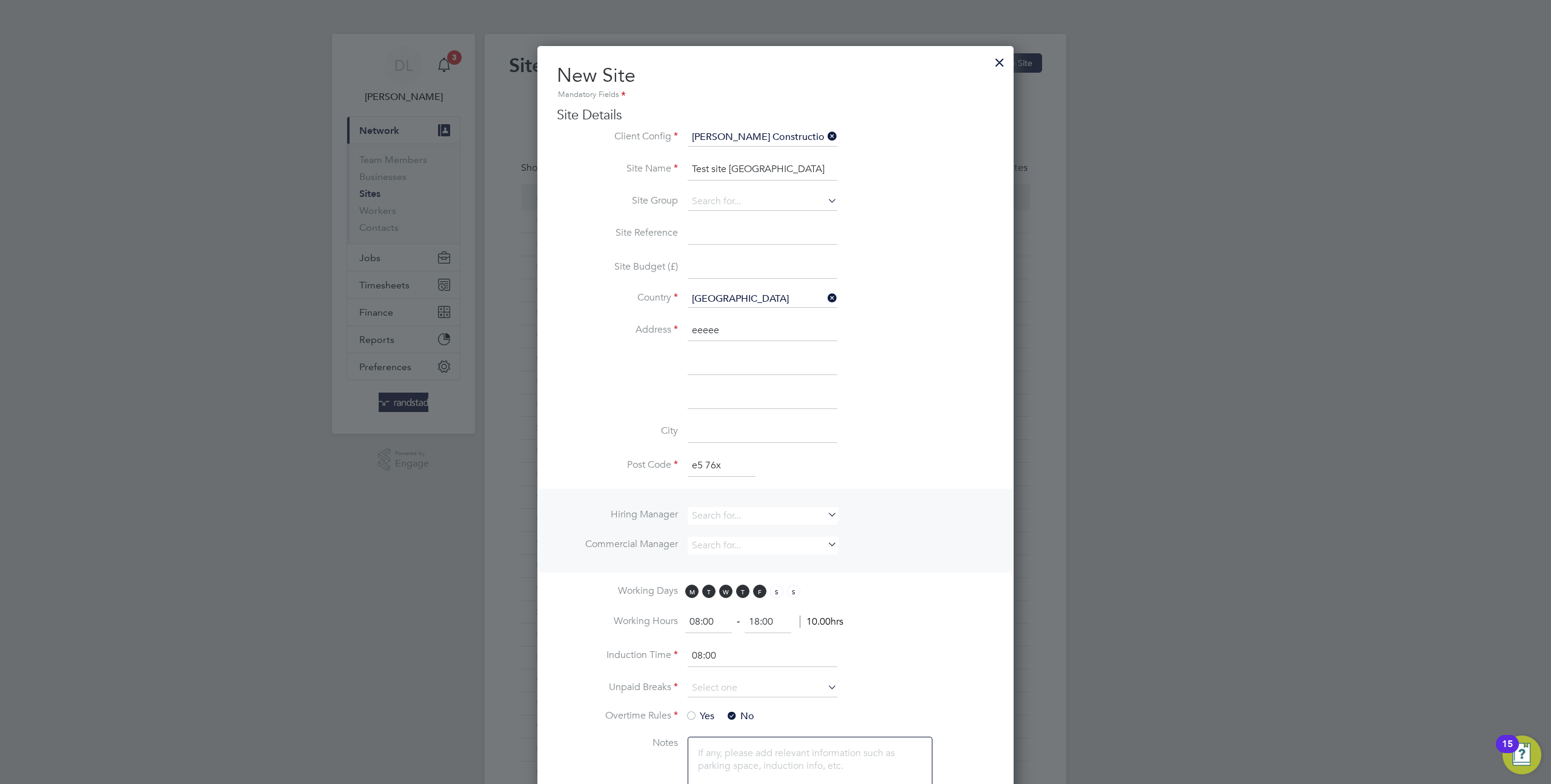
click at [895, 556] on li "Commercial Manager" at bounding box center [776, 551] width 438 height 30
click at [719, 645] on input "08:00" at bounding box center [763, 655] width 150 height 21
click at [707, 675] on li "Induction Time 08:00" at bounding box center [776, 661] width 438 height 34
click at [707, 684] on input at bounding box center [763, 688] width 150 height 18
click at [719, 719] on li "15 mins" at bounding box center [762, 719] width 150 height 15
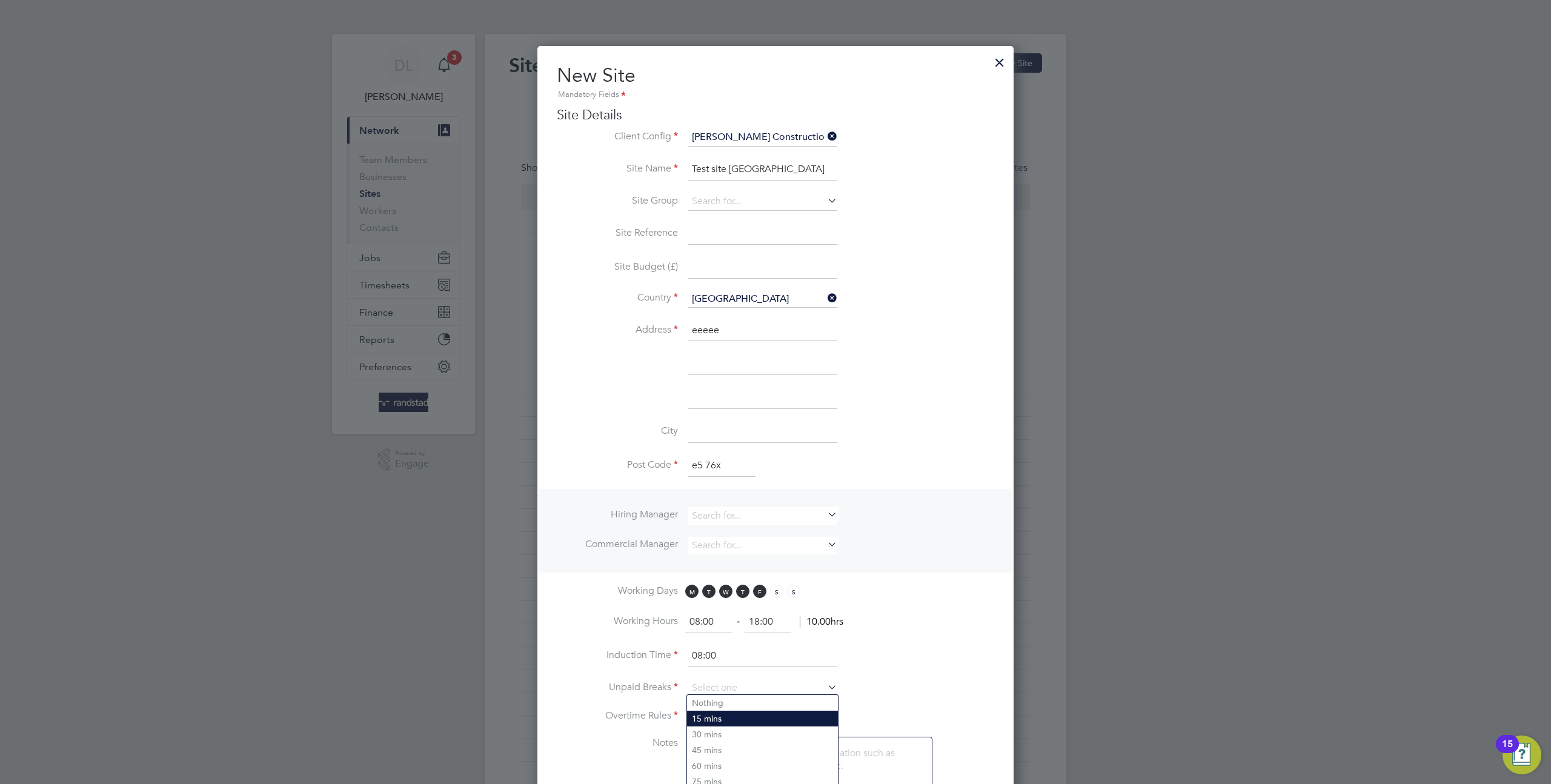
type input "15 mins"
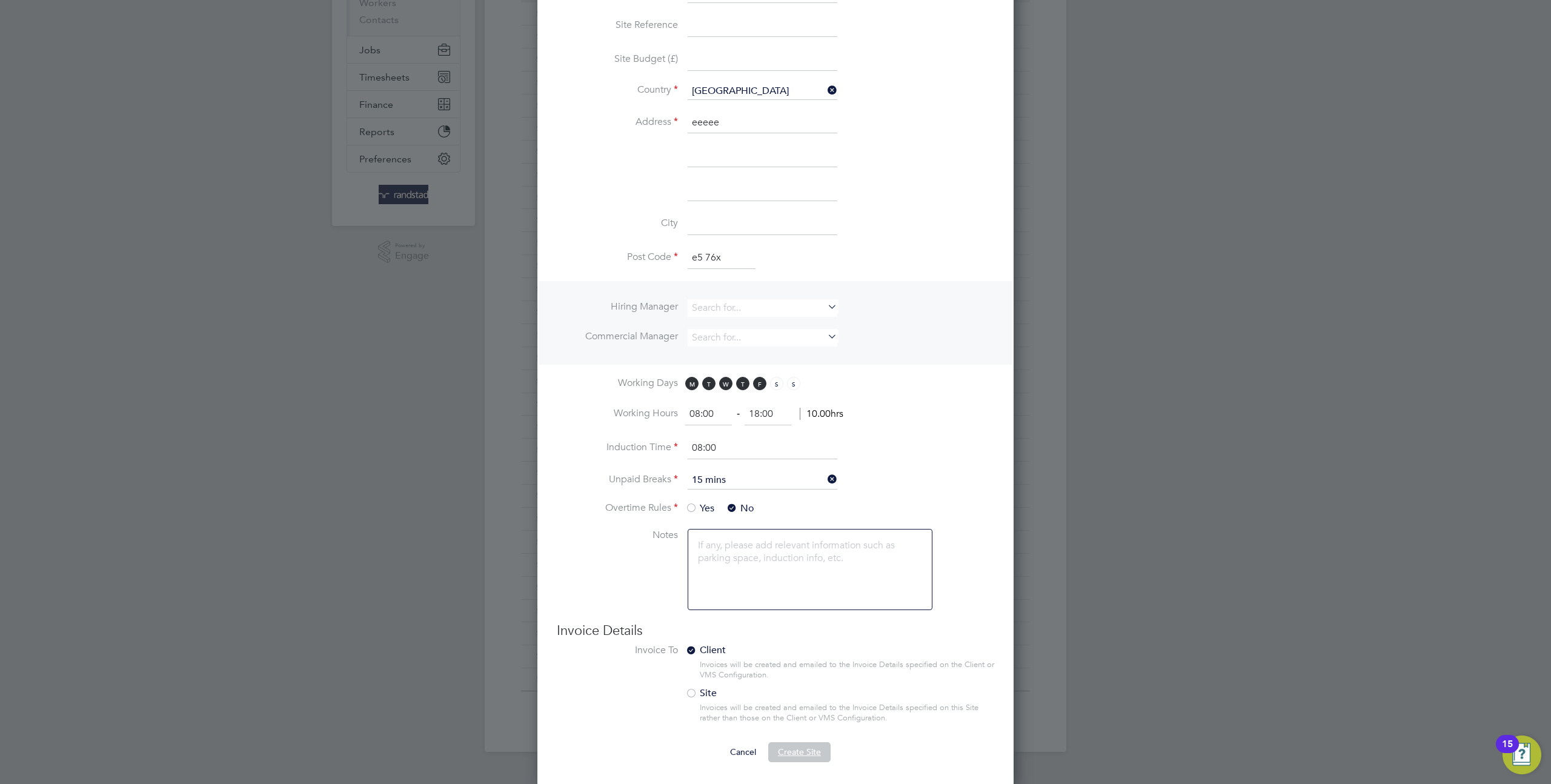
click at [788, 751] on span "Create Site" at bounding box center [800, 751] width 43 height 11
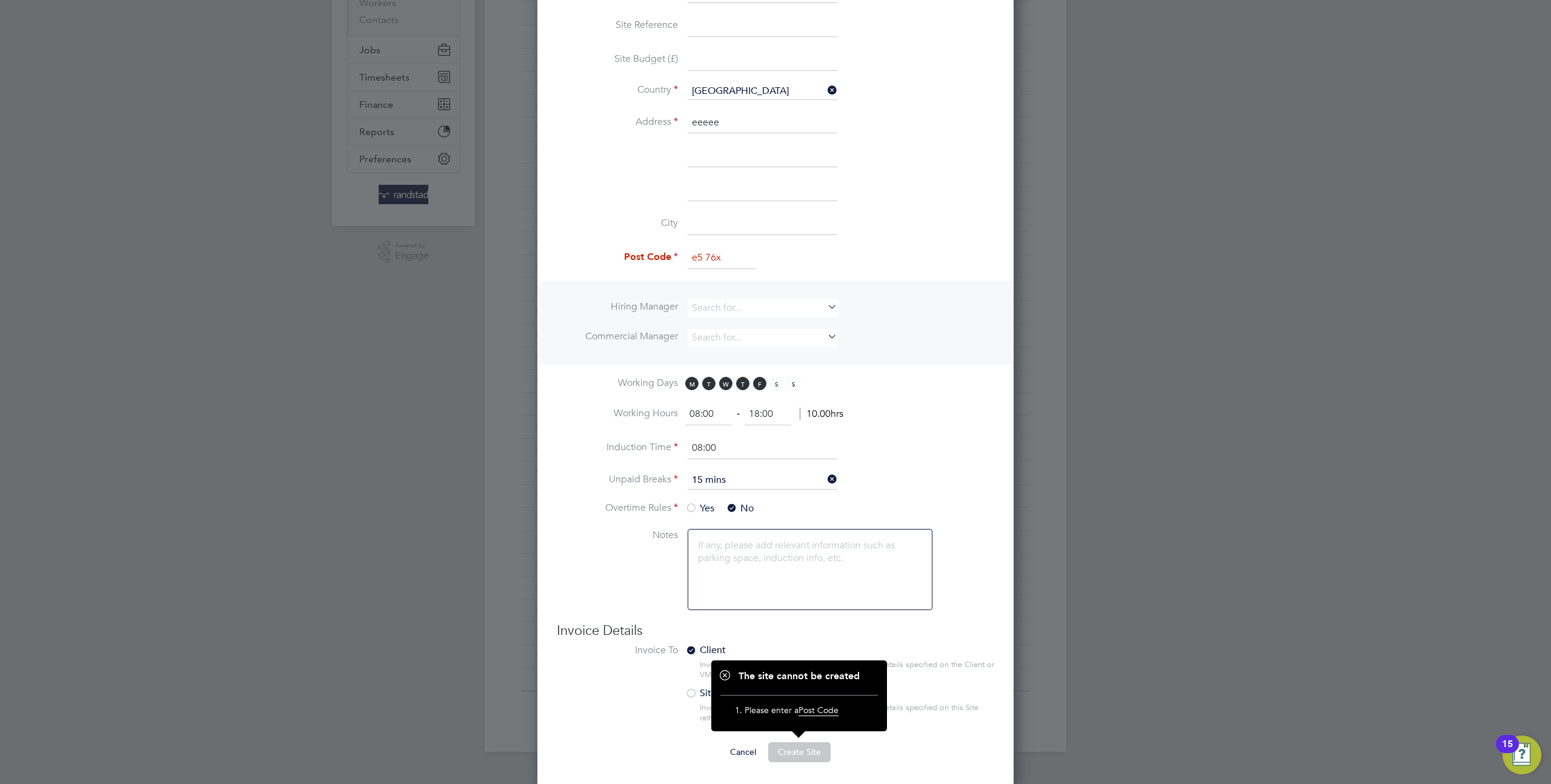
click at [714, 257] on input "e5 76x" at bounding box center [721, 257] width 68 height 21
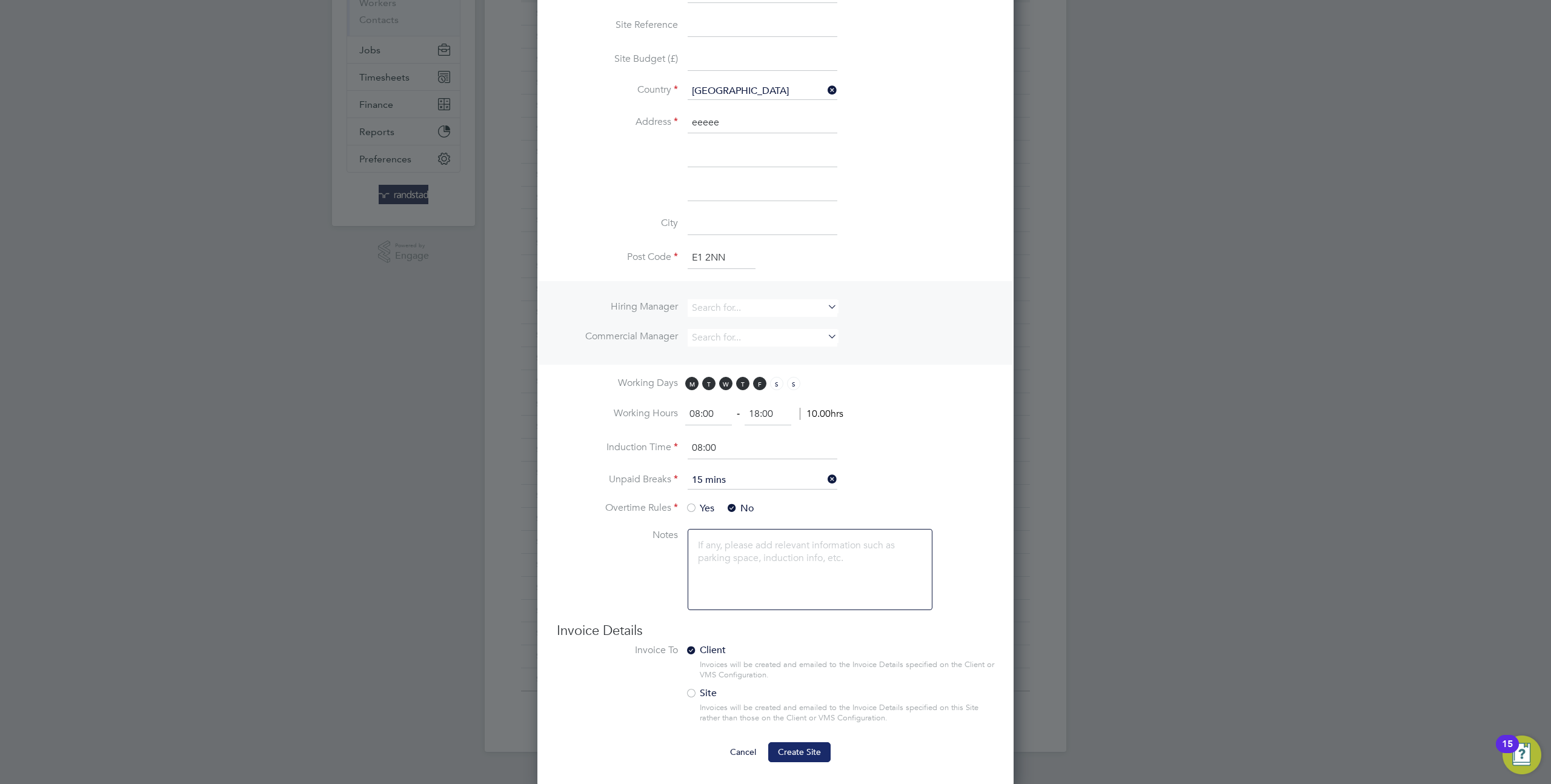
type input "E1 2NN"
click at [793, 753] on span "Create Site" at bounding box center [800, 751] width 43 height 11
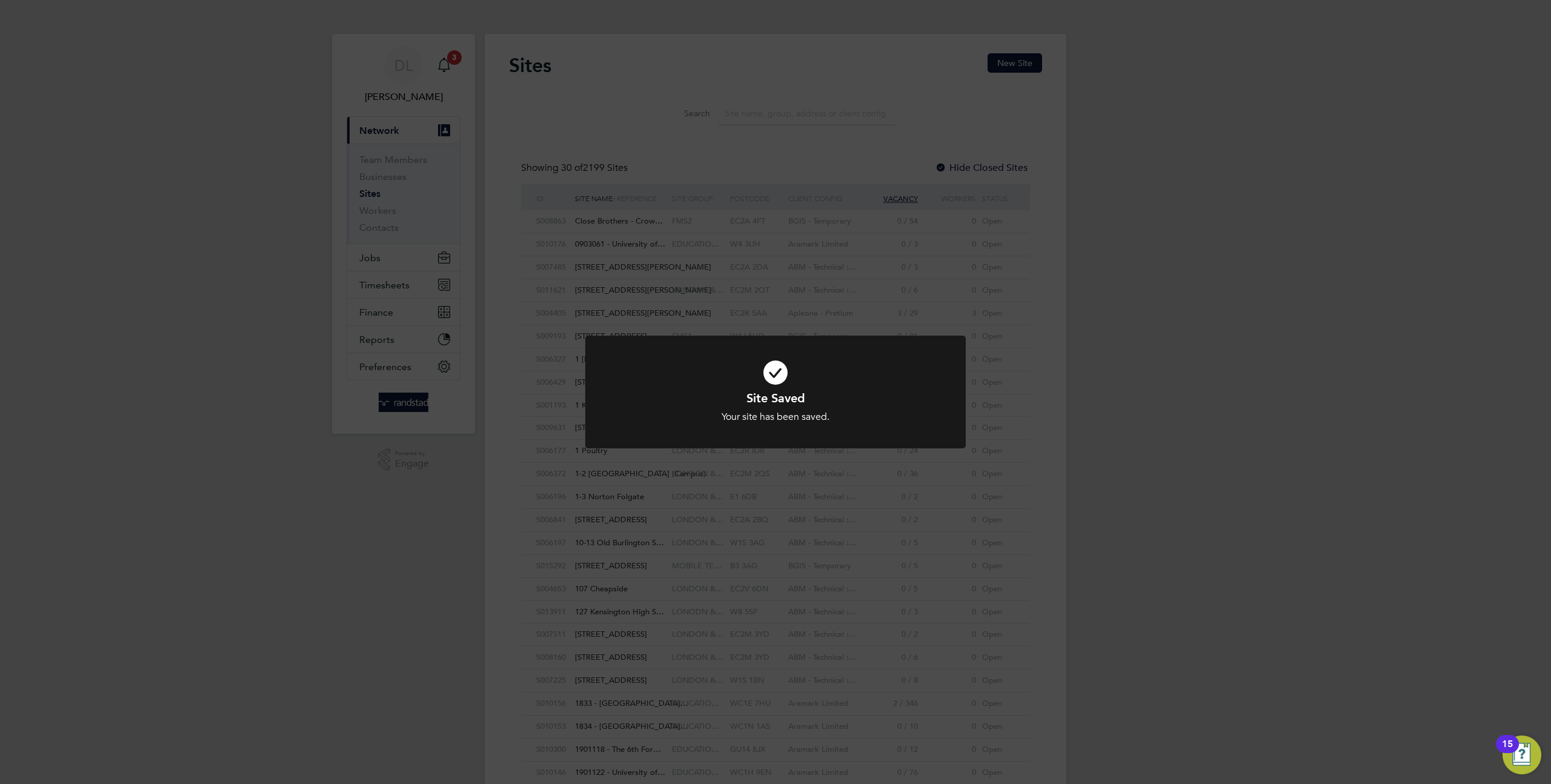
click at [751, 104] on div "Site Saved Your site has been saved. Cancel Okay" at bounding box center [776, 392] width 1551 height 784
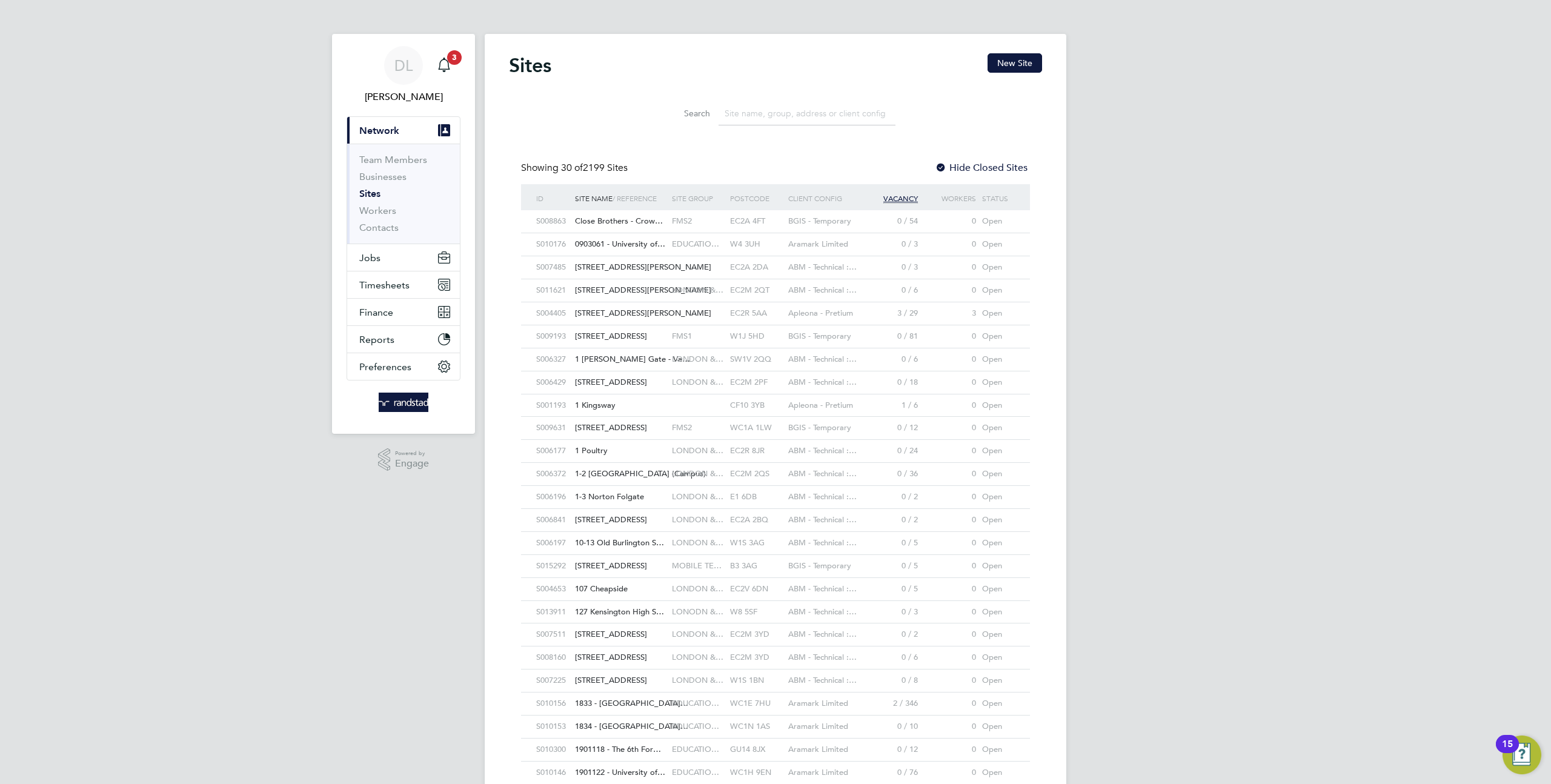
click at [742, 116] on input at bounding box center [807, 113] width 177 height 23
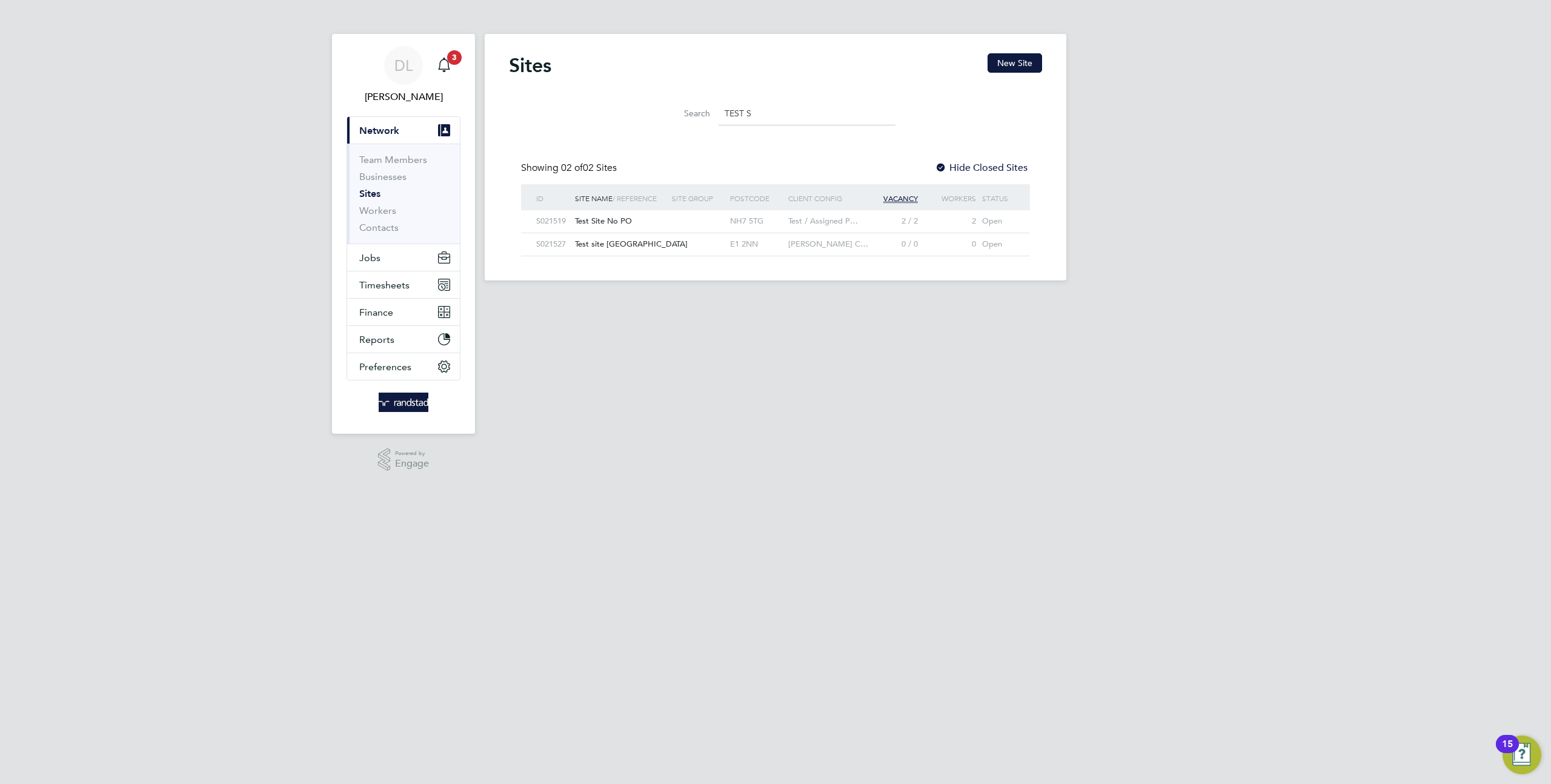
type input "TEST S"
click at [604, 244] on span "Test site [GEOGRAPHIC_DATA]" at bounding box center [631, 244] width 113 height 10
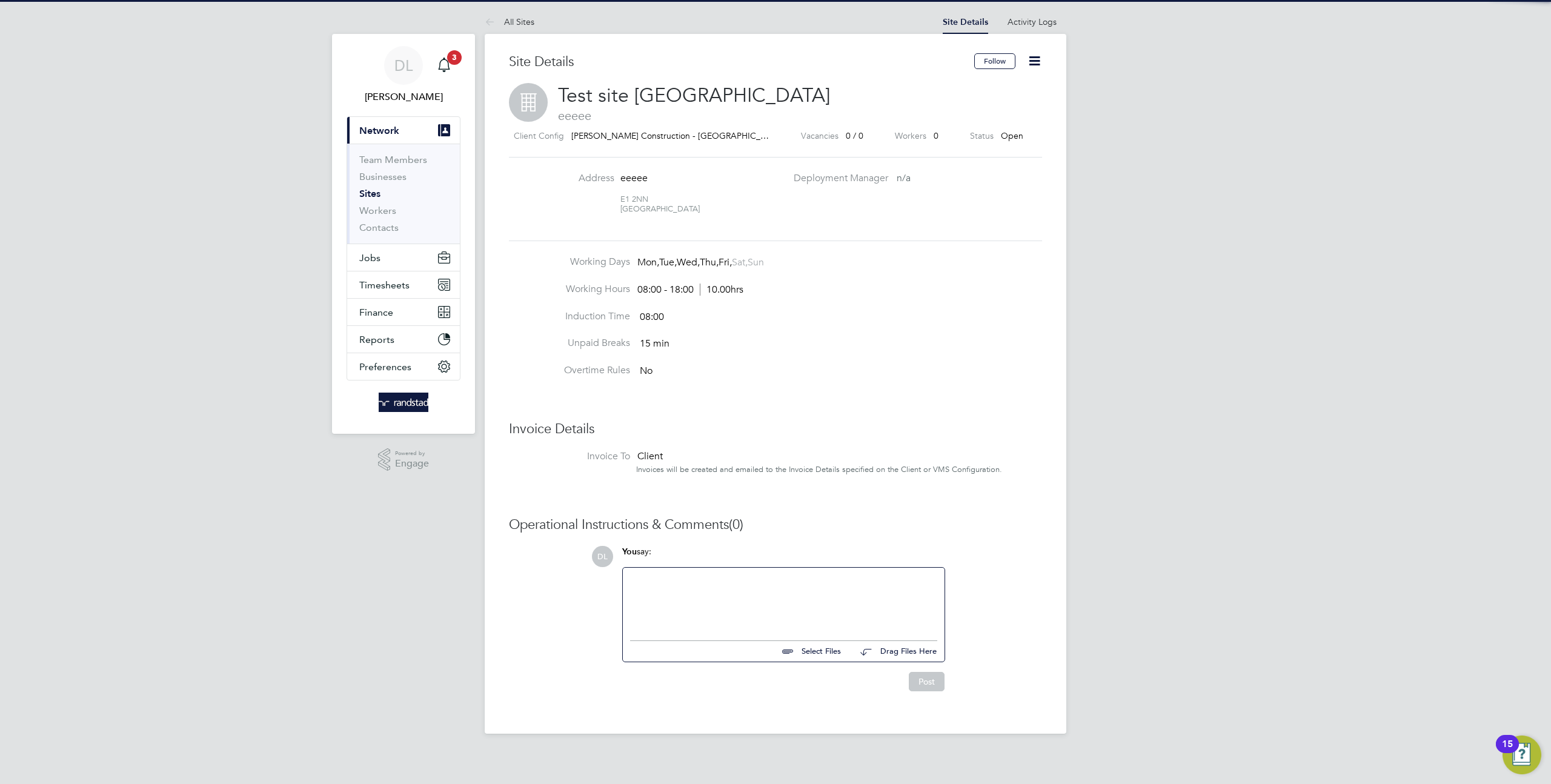
click at [1041, 64] on icon at bounding box center [1034, 61] width 15 height 15
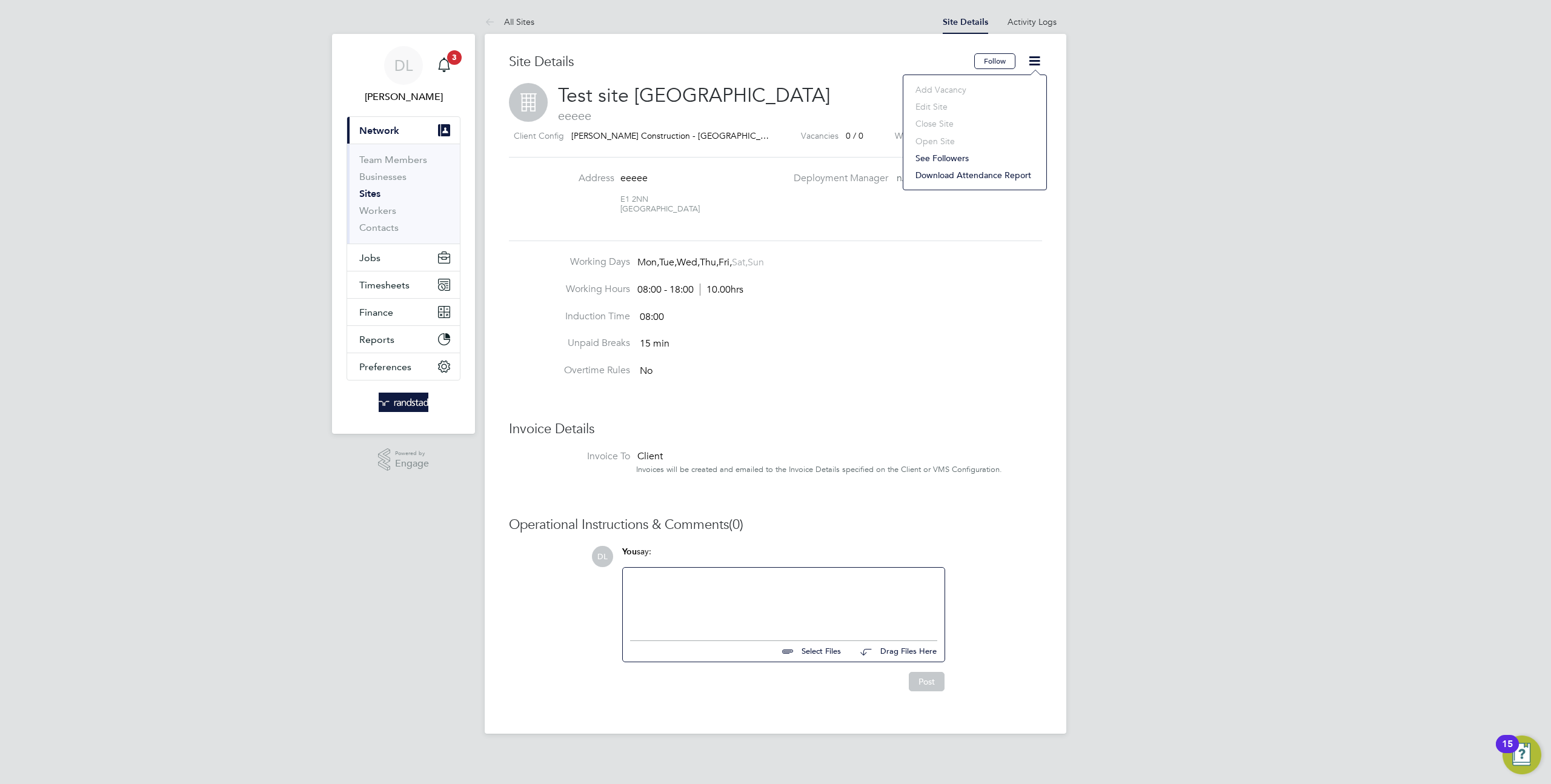
click at [1128, 282] on div "DL Daniela L Notifications 3 Applications: Current page: Network Team Members B…" at bounding box center [776, 377] width 1551 height 753
click at [1024, 20] on link "Activity Logs" at bounding box center [1032, 21] width 49 height 11
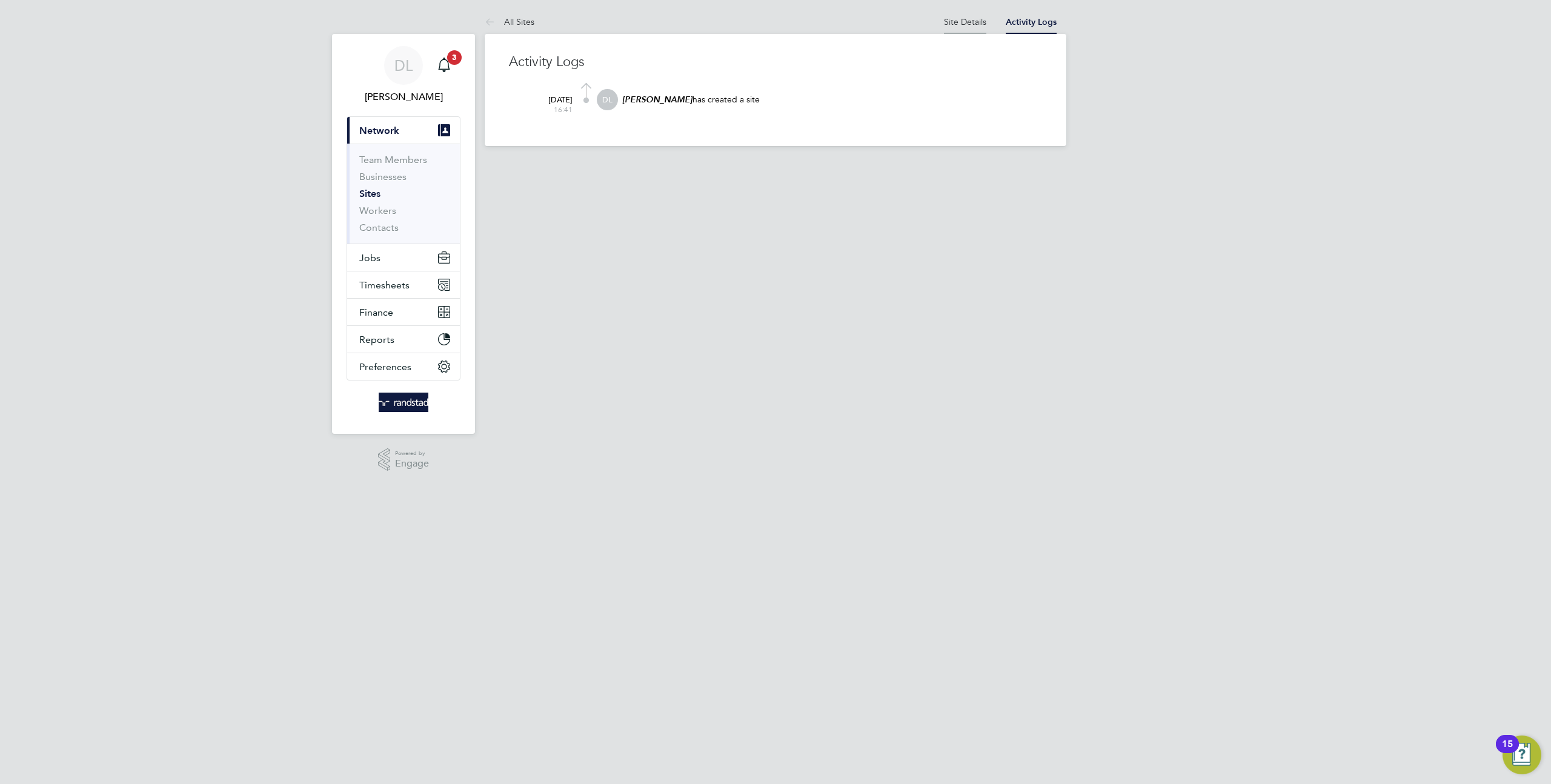
click at [958, 17] on link "Site Details" at bounding box center [965, 21] width 42 height 11
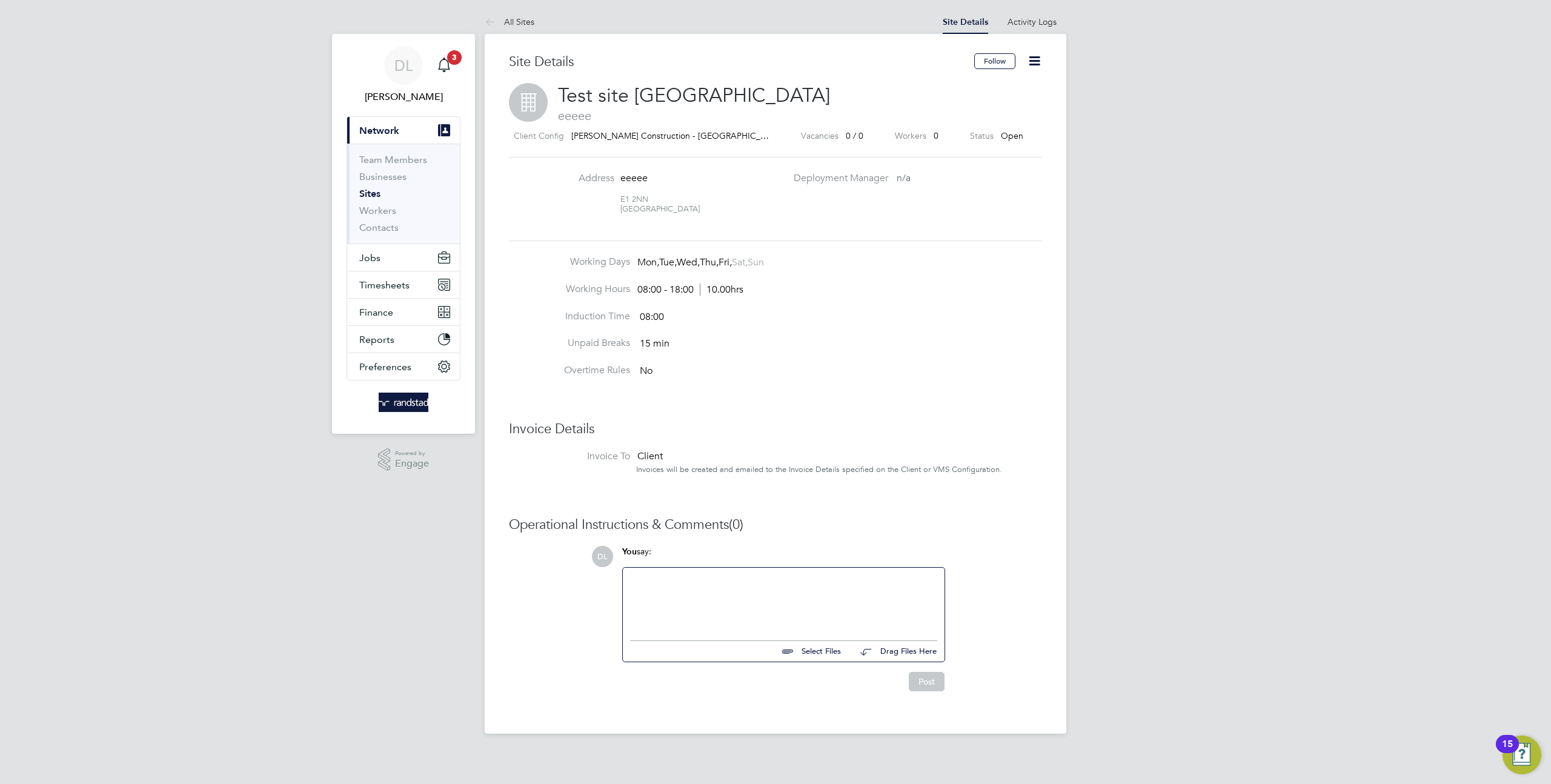
click at [1029, 61] on icon at bounding box center [1034, 61] width 15 height 15
click at [1150, 178] on div "DL Daniela L Notifications 3 Applications: Current page: Network Team Members B…" at bounding box center [776, 377] width 1551 height 753
click at [1028, 58] on icon at bounding box center [1034, 61] width 15 height 15
click at [1213, 223] on div "DL Daniela L Notifications 3 Applications: Current page: Network Team Members B…" at bounding box center [776, 377] width 1551 height 753
click at [1048, 23] on link "Activity Logs" at bounding box center [1032, 21] width 49 height 11
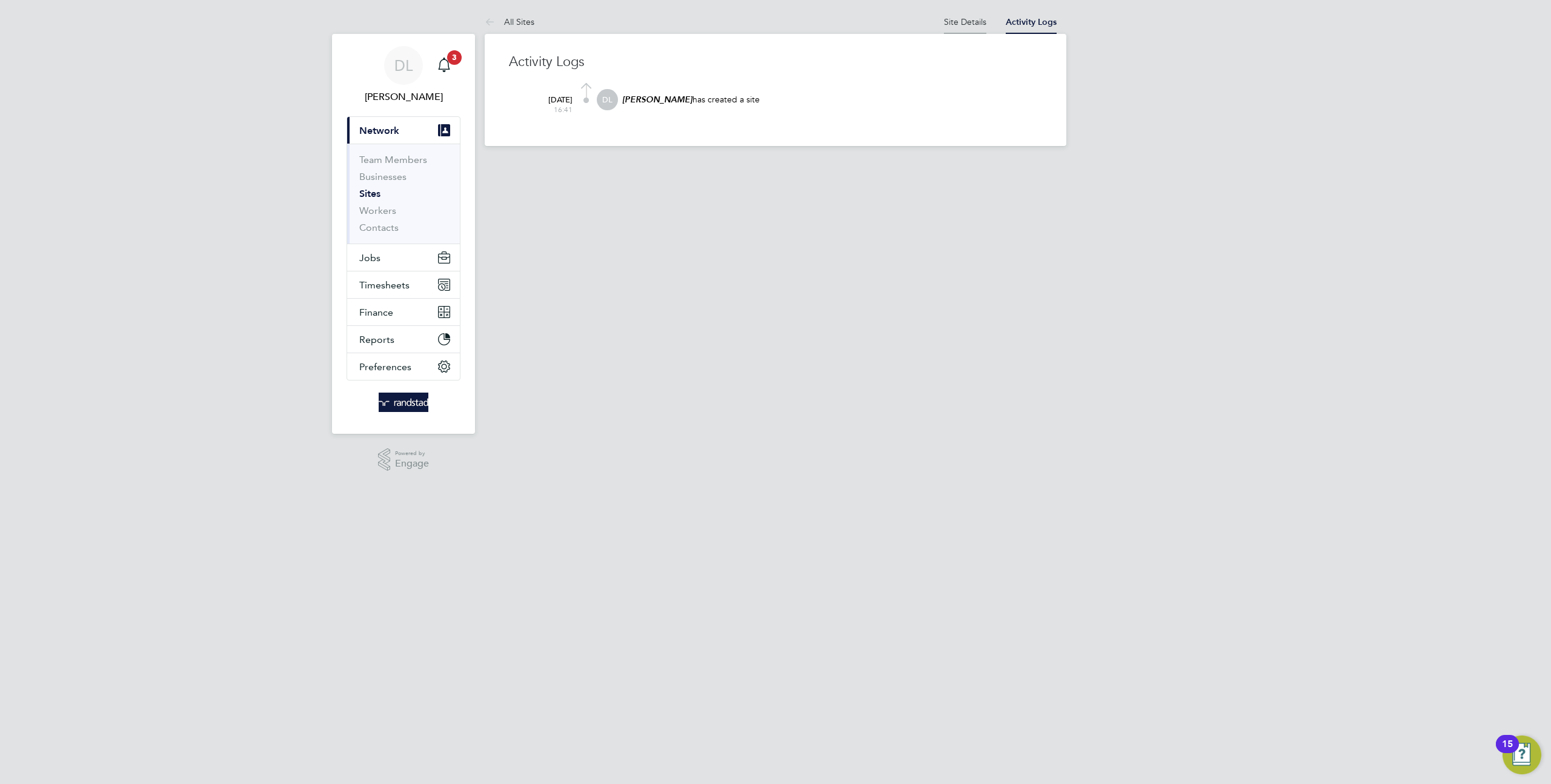
click at [969, 18] on link "Site Details" at bounding box center [965, 21] width 42 height 11
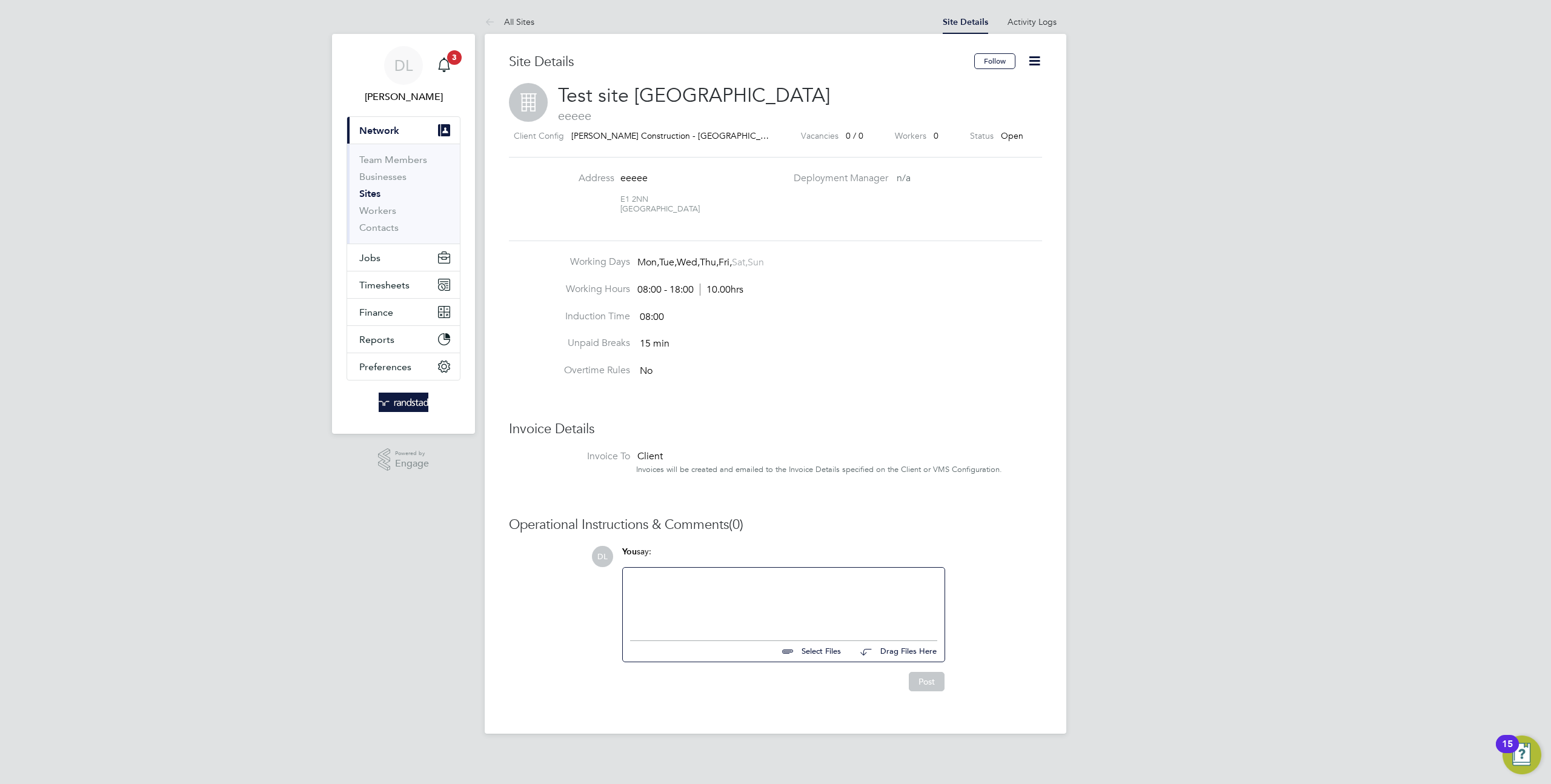
click at [1032, 62] on icon at bounding box center [1034, 61] width 15 height 15
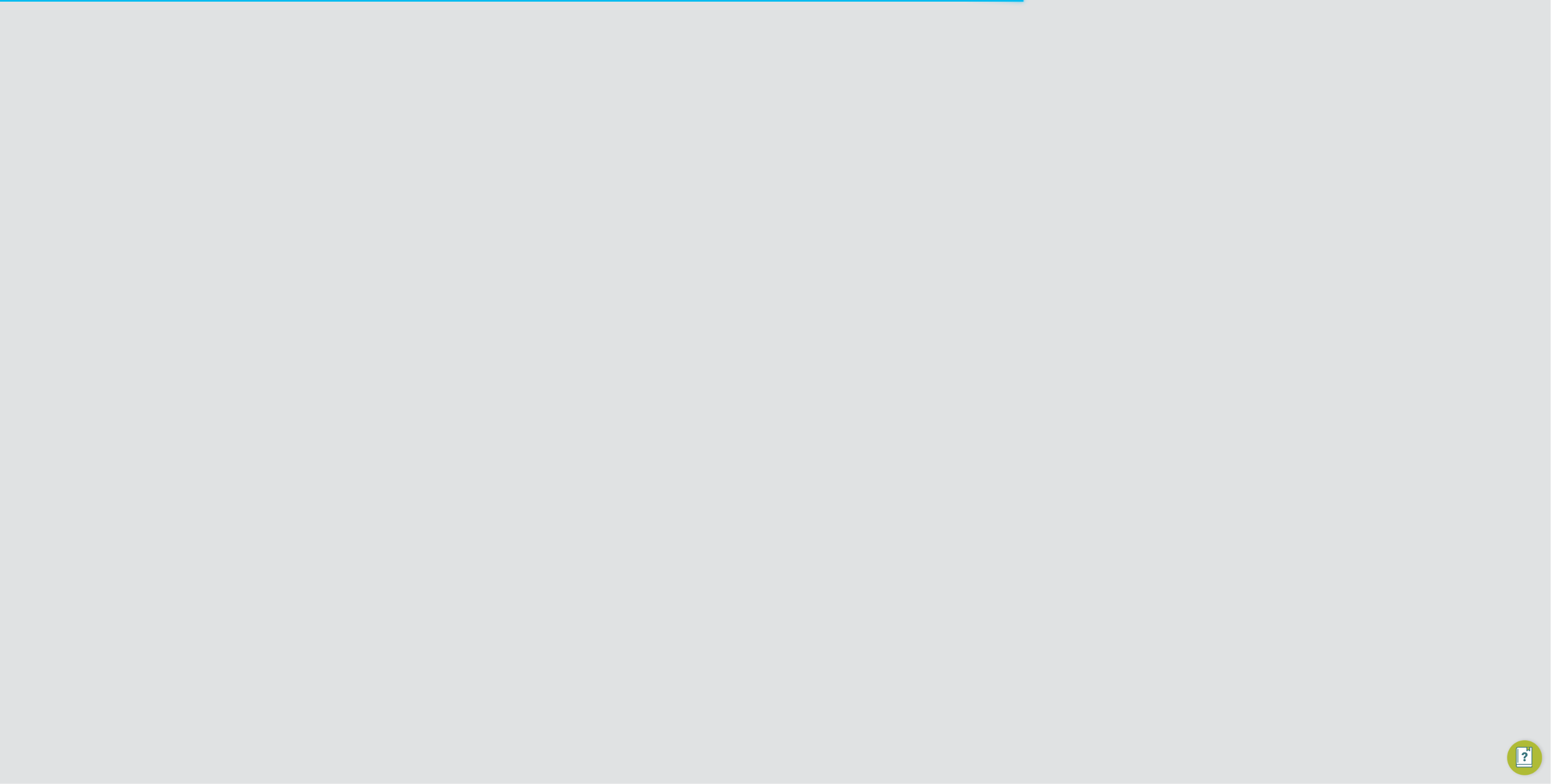
click at [750, 142] on input at bounding box center [804, 136] width 159 height 21
click at [995, 269] on icon at bounding box center [991, 269] width 11 height 13
click at [885, 406] on li "Impersonate" at bounding box center [932, 408] width 132 height 15
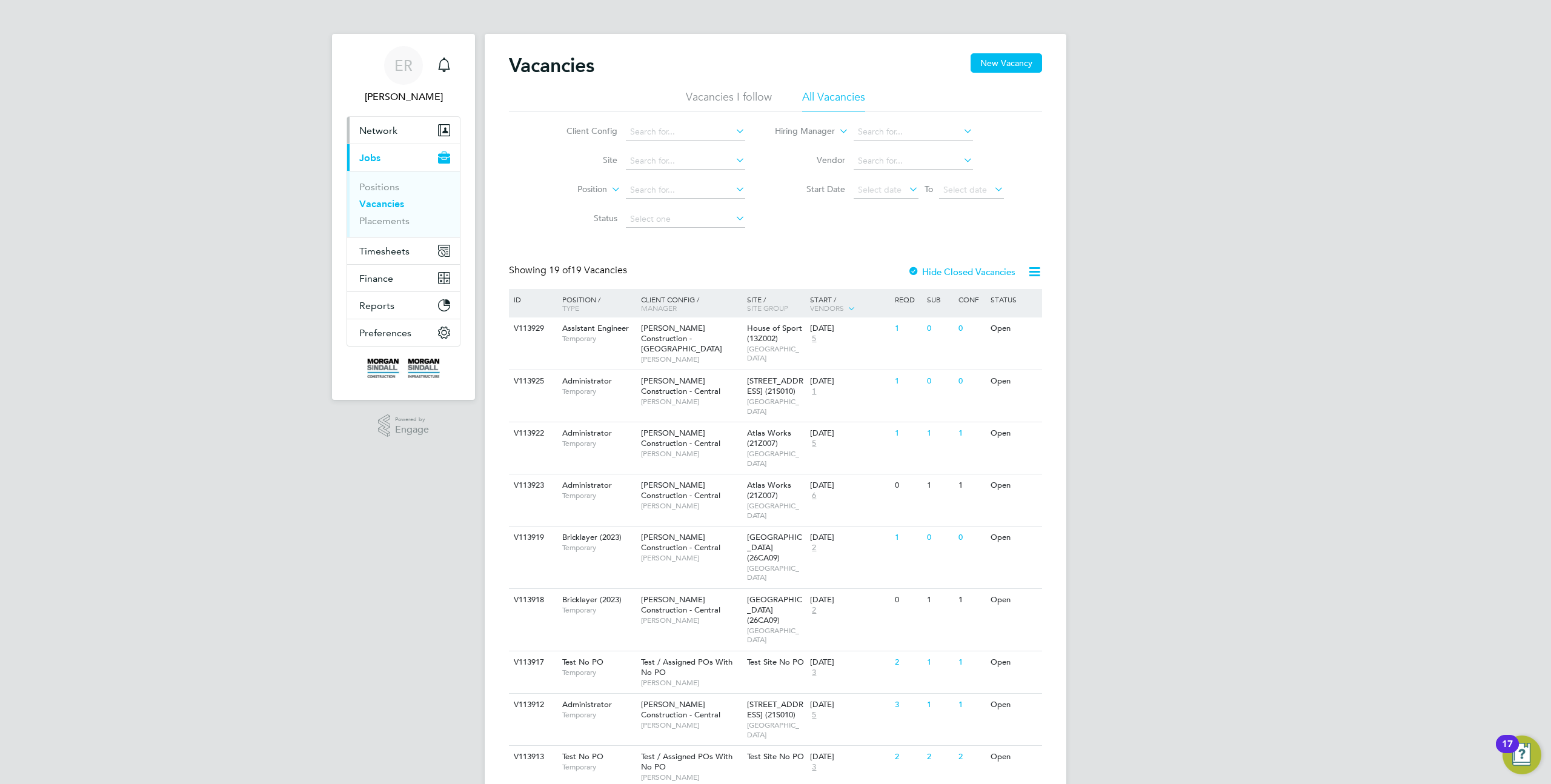
click at [381, 123] on button "Network" at bounding box center [403, 130] width 113 height 27
click at [373, 193] on link "Sites" at bounding box center [370, 193] width 21 height 11
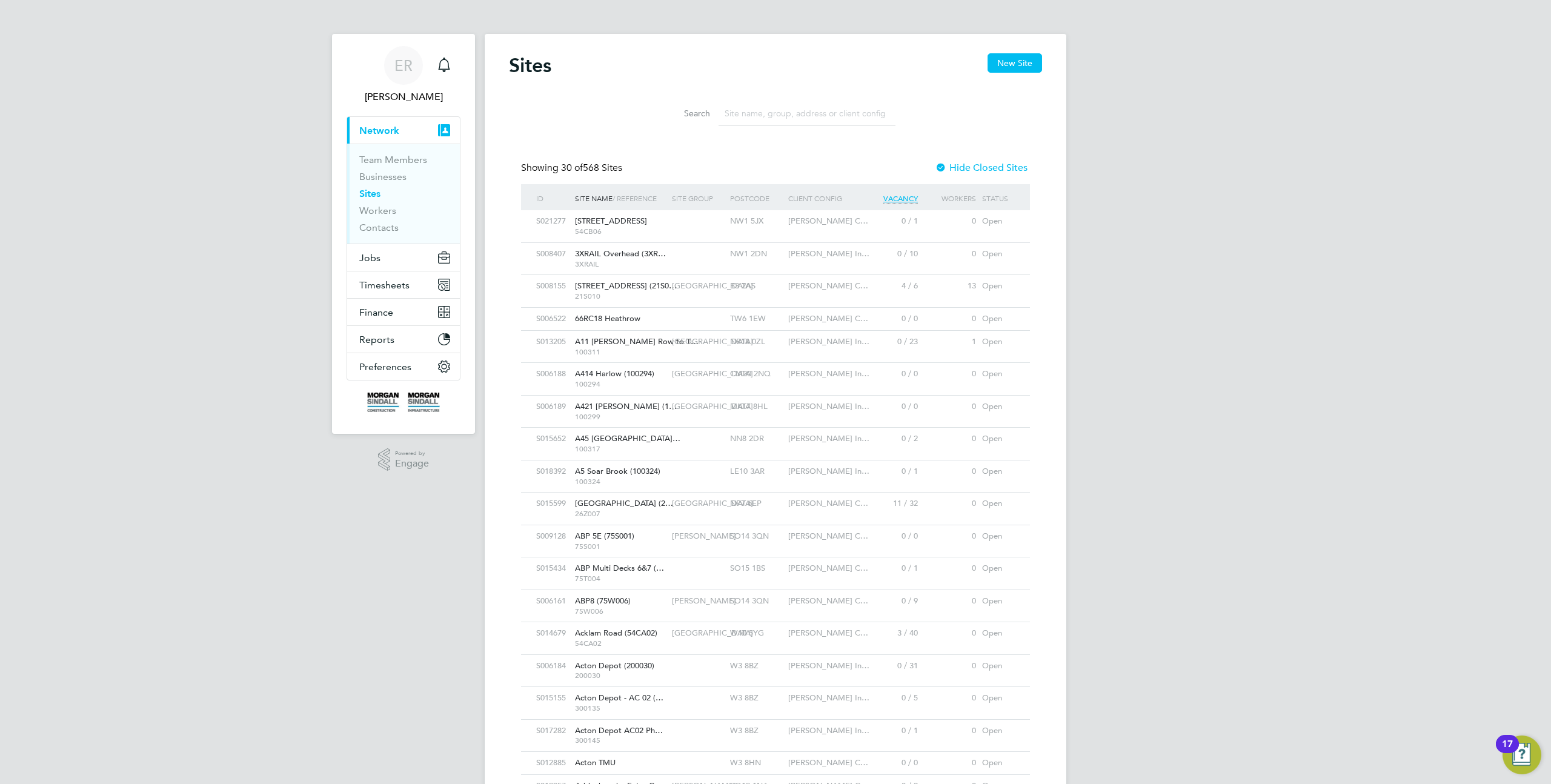
click at [733, 112] on input at bounding box center [807, 113] width 177 height 23
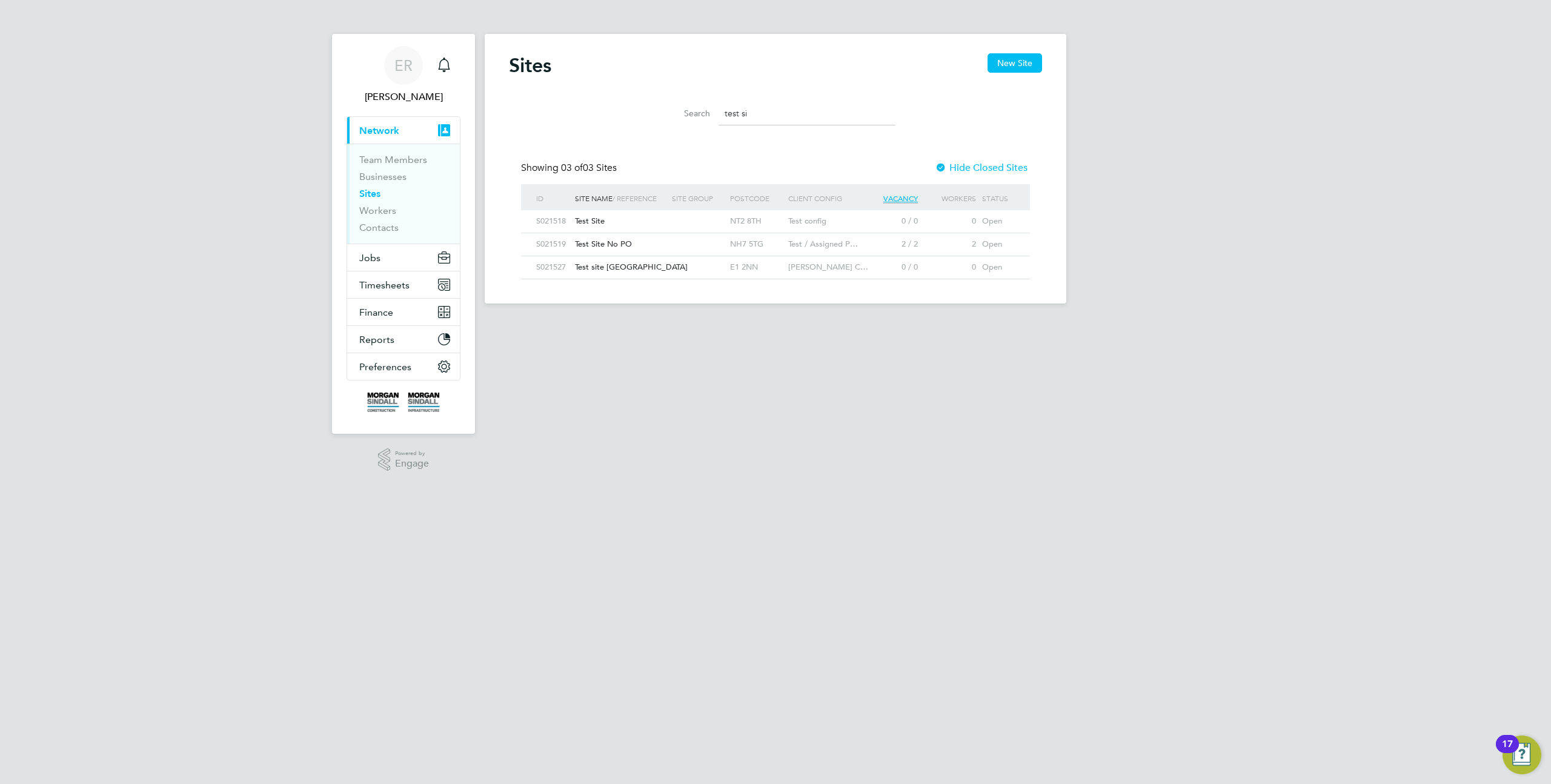
type input "test si"
click at [618, 267] on span "Test site [GEOGRAPHIC_DATA]" at bounding box center [631, 266] width 113 height 10
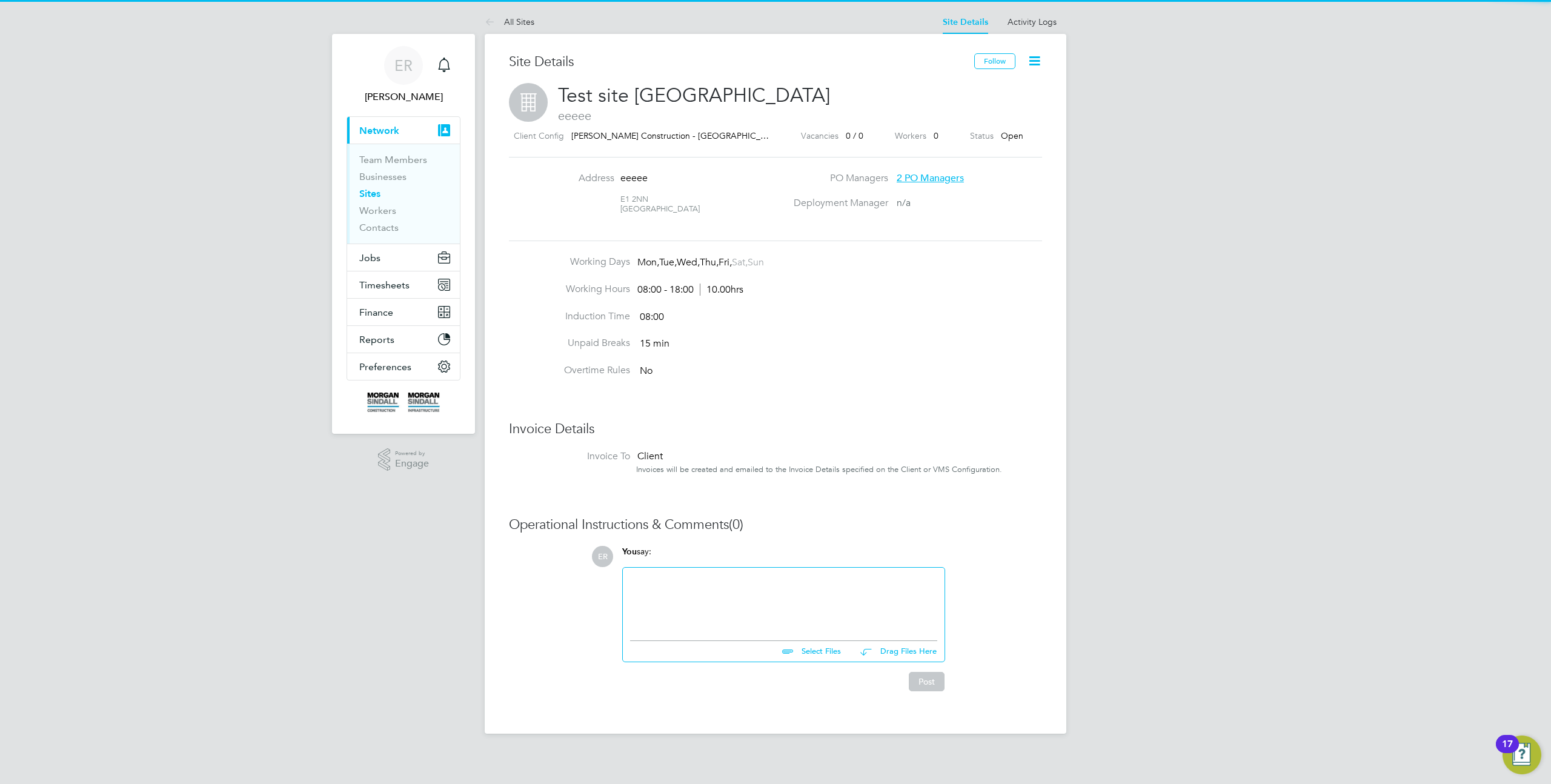
click at [1030, 59] on icon at bounding box center [1034, 61] width 15 height 15
